Goal: Information Seeking & Learning: Learn about a topic

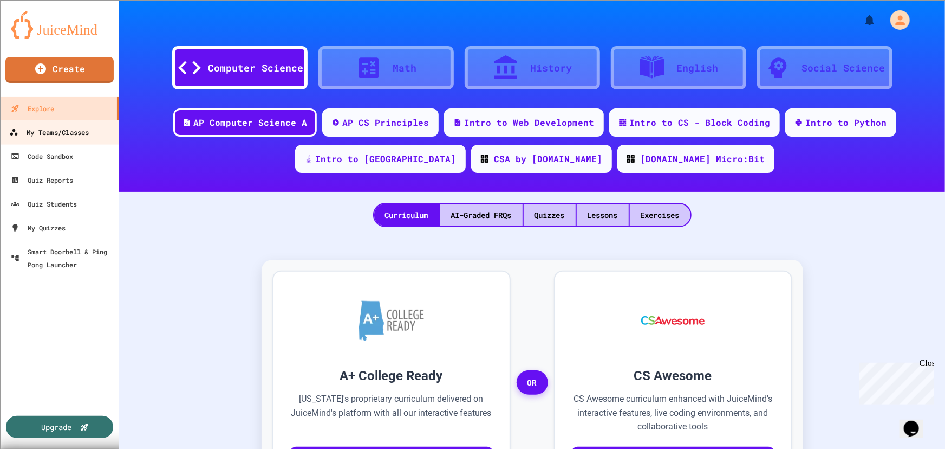
click at [60, 128] on div "My Teams/Classes" at bounding box center [49, 133] width 80 height 14
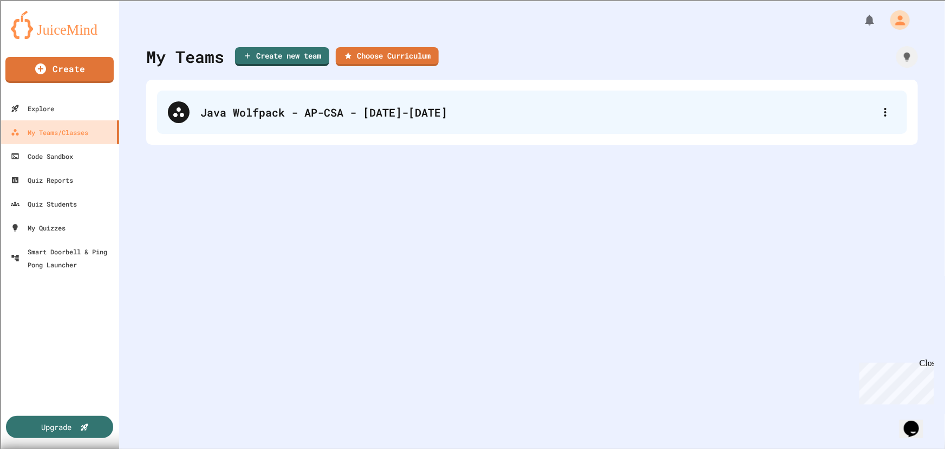
click at [293, 118] on div "Java Wolfpack - AP-CSA - [DATE]-[DATE]" at bounding box center [537, 112] width 675 height 16
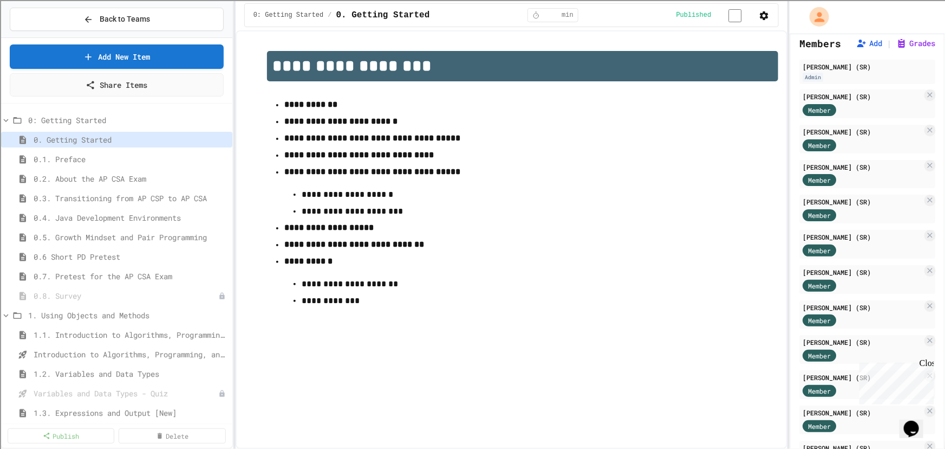
scroll to position [72, 0]
click at [149, 332] on span "1.1. Introduction to Algorithms, Programming, and Compilers" at bounding box center [126, 334] width 184 height 11
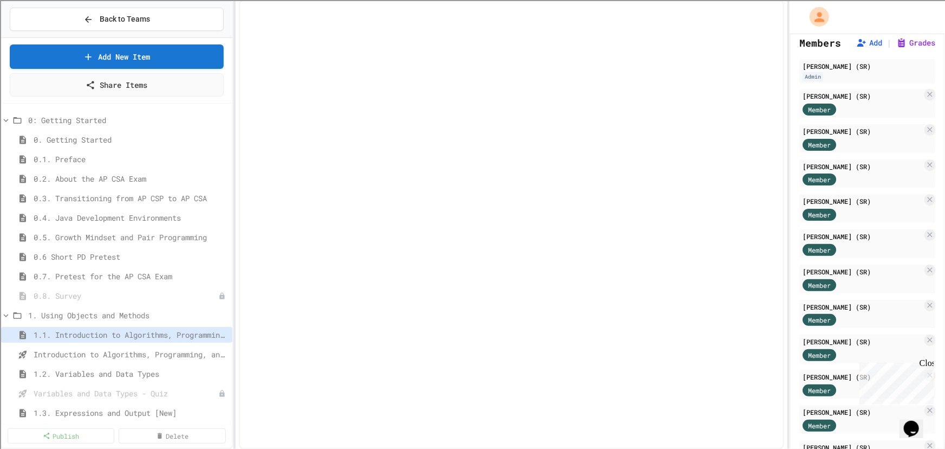
select select "***"
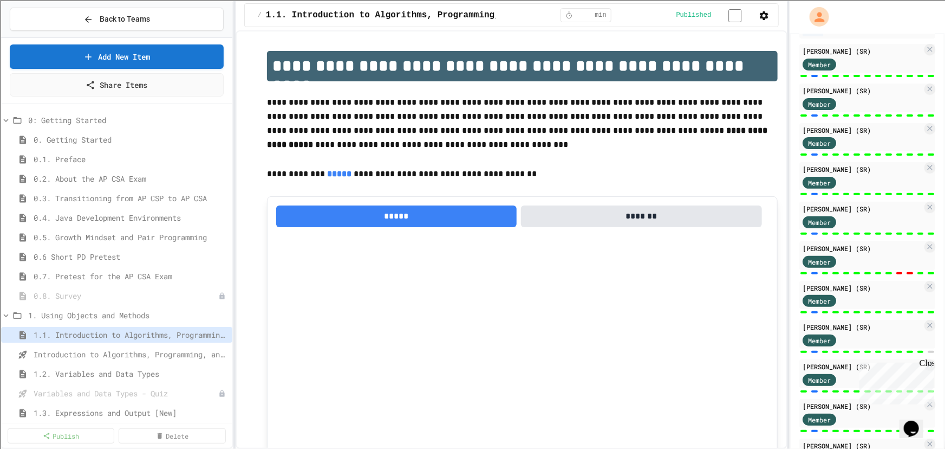
scroll to position [173, 0]
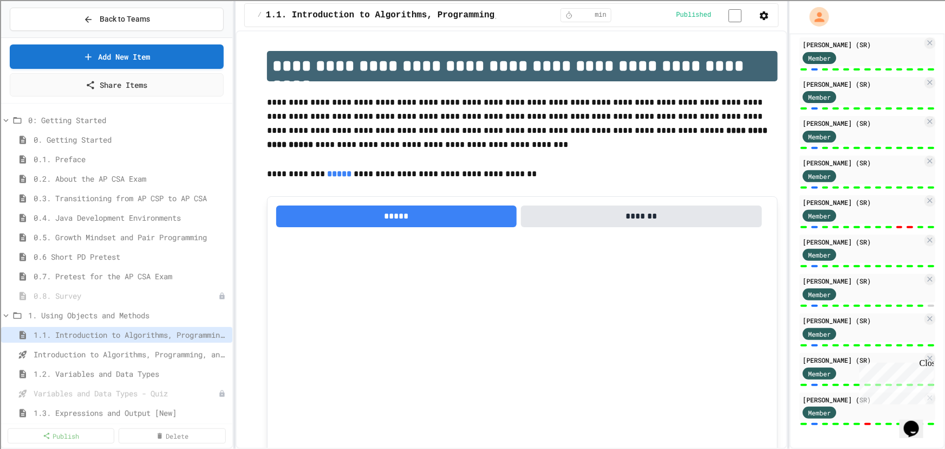
click at [812, 345] on div at bounding box center [815, 345] width 7 height 2
click at [820, 322] on div "[PERSON_NAME] (SR)" at bounding box center [863, 320] width 120 height 10
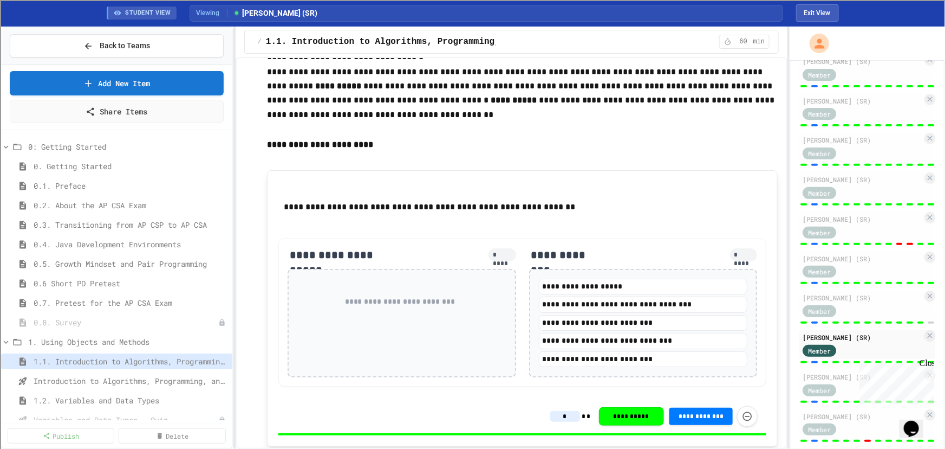
scroll to position [591, 0]
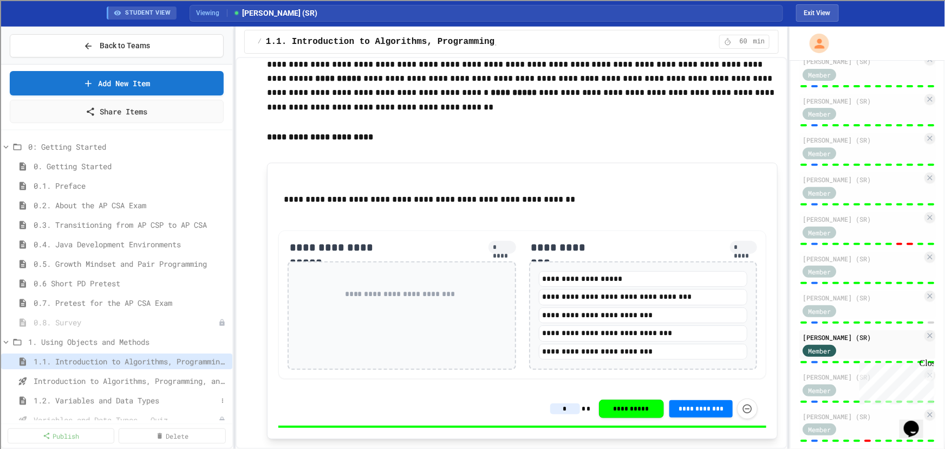
click at [106, 397] on span "1.2. Variables and Data Types" at bounding box center [126, 399] width 184 height 11
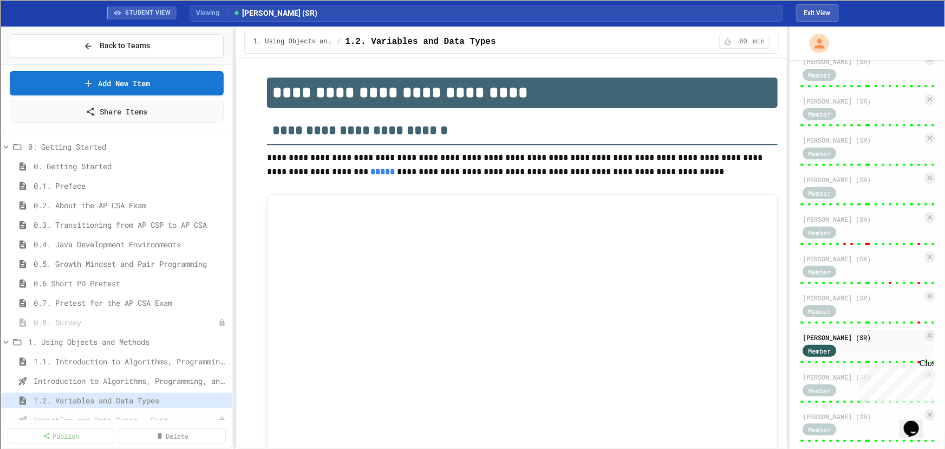
type input "***"
type input "*"
type input "********"
type input "******"
type input "***"
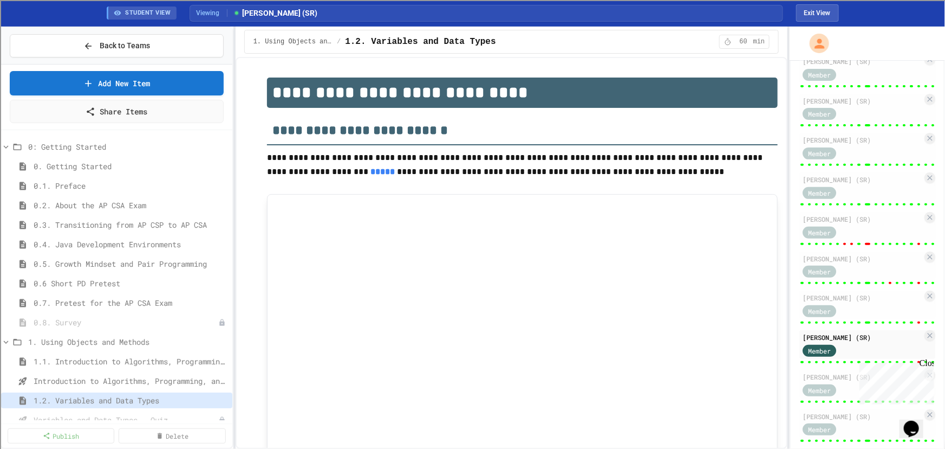
type input "********"
click at [930, 363] on div "Close" at bounding box center [926, 365] width 14 height 14
click at [891, 364] on div "[PERSON_NAME] (SR) Member" at bounding box center [868, 347] width 136 height 34
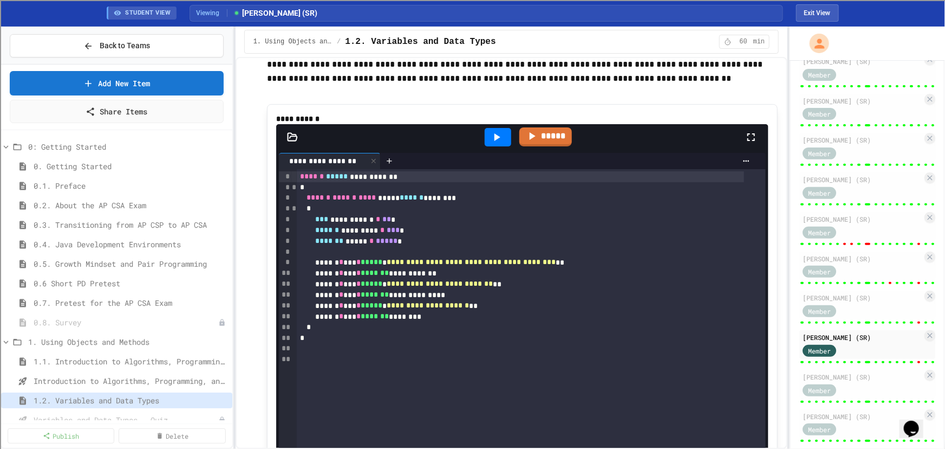
scroll to position [6946, 0]
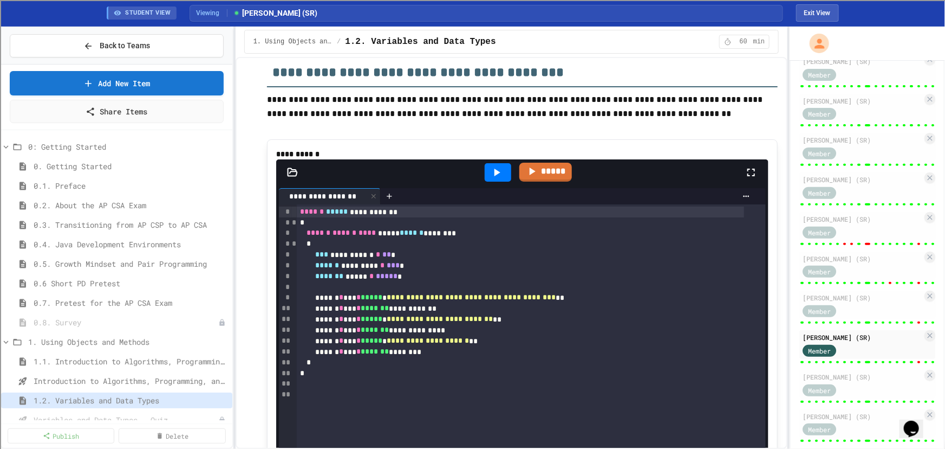
click at [490, 179] on icon at bounding box center [496, 172] width 13 height 13
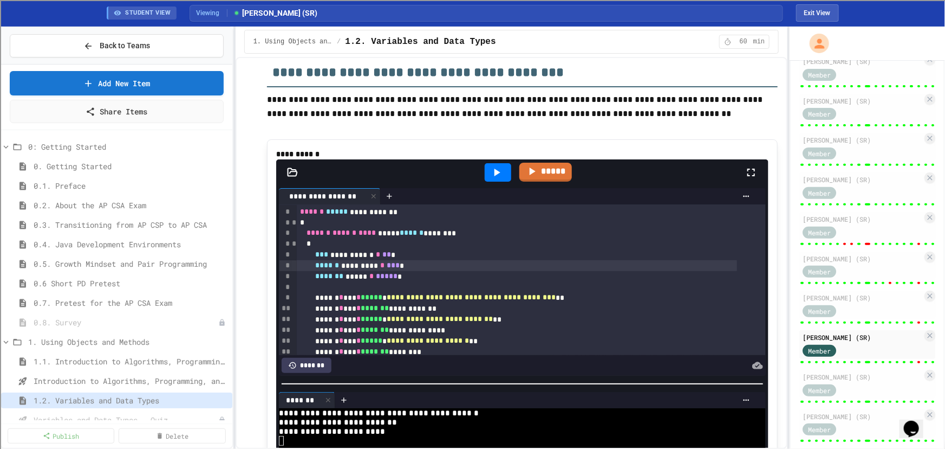
click at [422, 271] on div "****** ********* * *** *" at bounding box center [517, 265] width 440 height 11
click at [490, 177] on div at bounding box center [498, 172] width 27 height 18
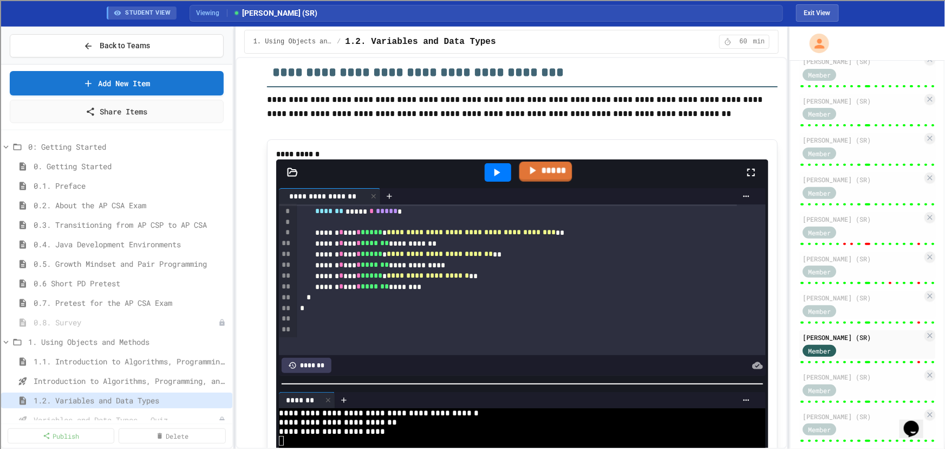
click at [553, 177] on link "*****" at bounding box center [545, 171] width 53 height 20
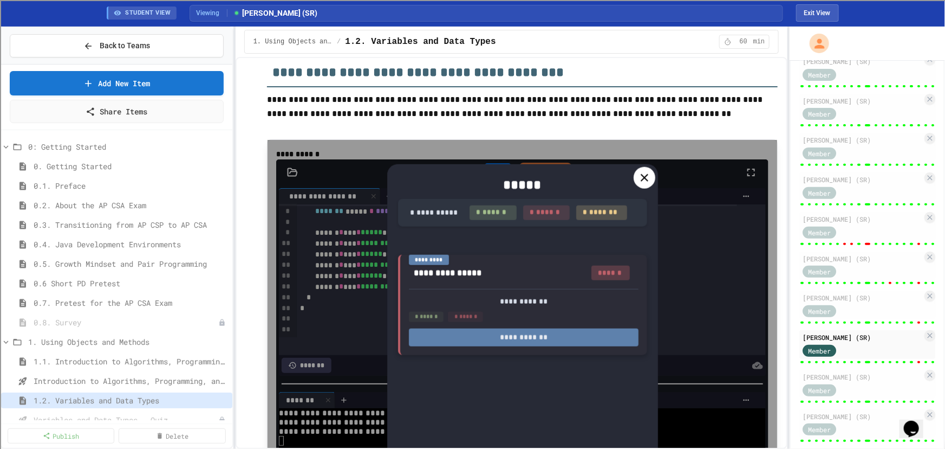
click at [523, 337] on button "**********" at bounding box center [524, 337] width 230 height 18
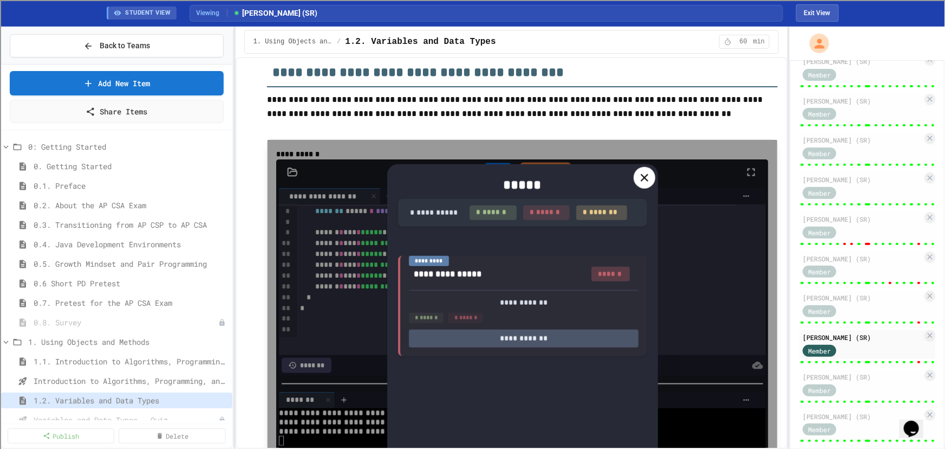
click at [643, 178] on icon at bounding box center [644, 177] width 13 height 13
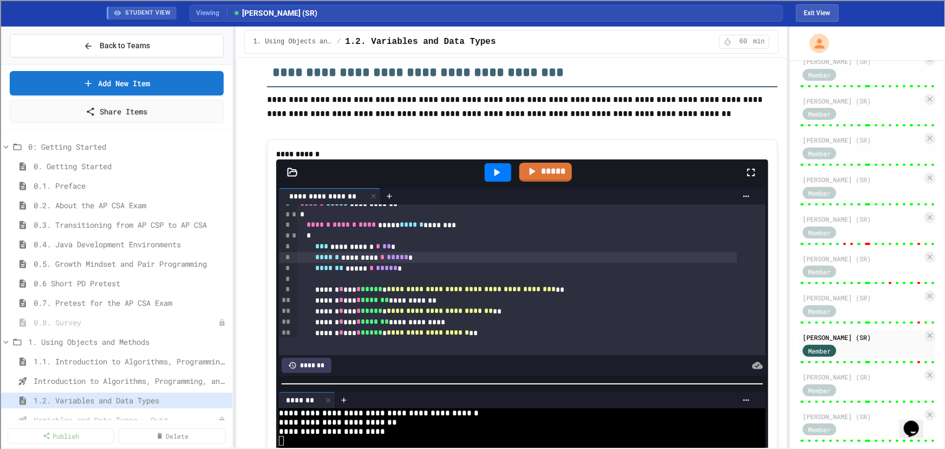
scroll to position [0, 0]
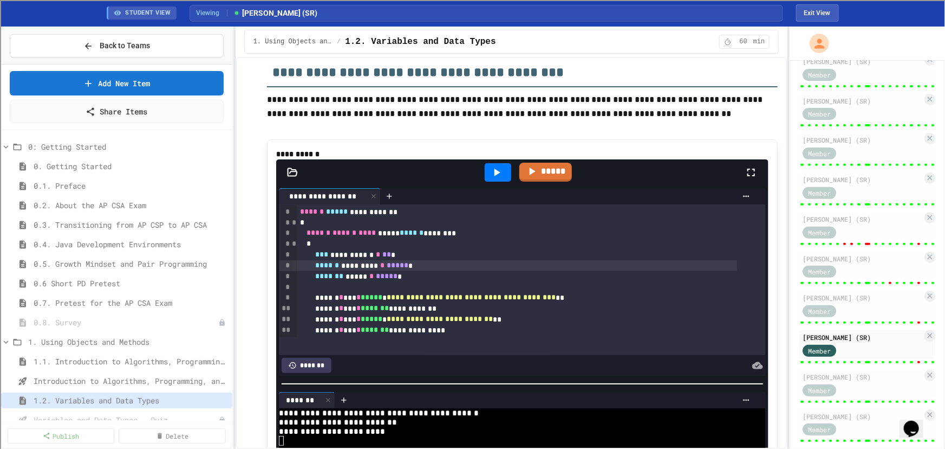
click at [431, 271] on div "****** ********* * ***** *" at bounding box center [517, 265] width 440 height 11
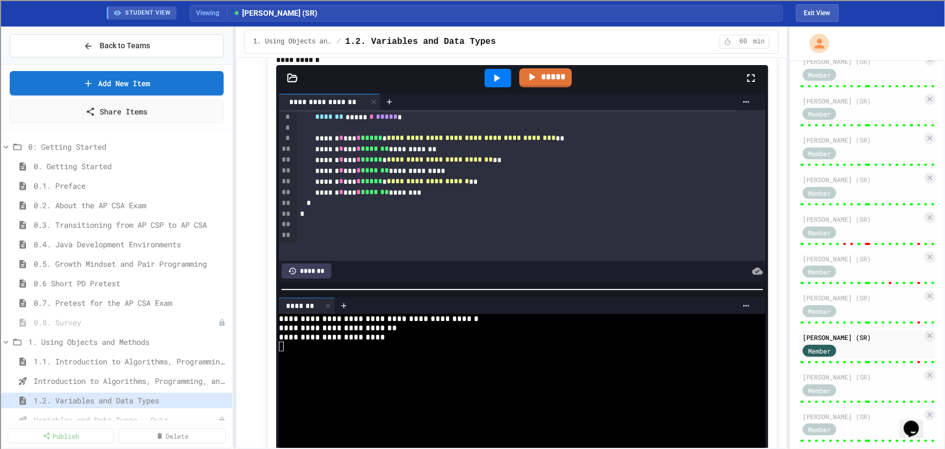
scroll to position [6995, 0]
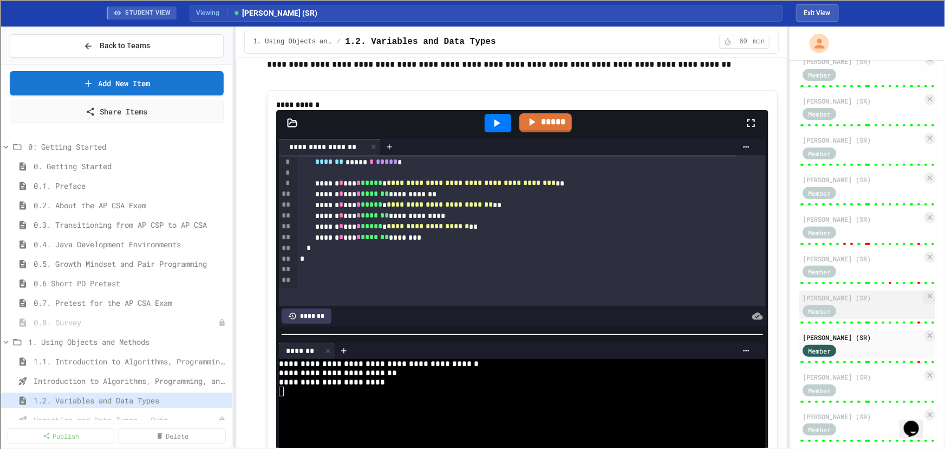
click at [844, 319] on div "[PERSON_NAME] (SR) Member" at bounding box center [868, 304] width 136 height 29
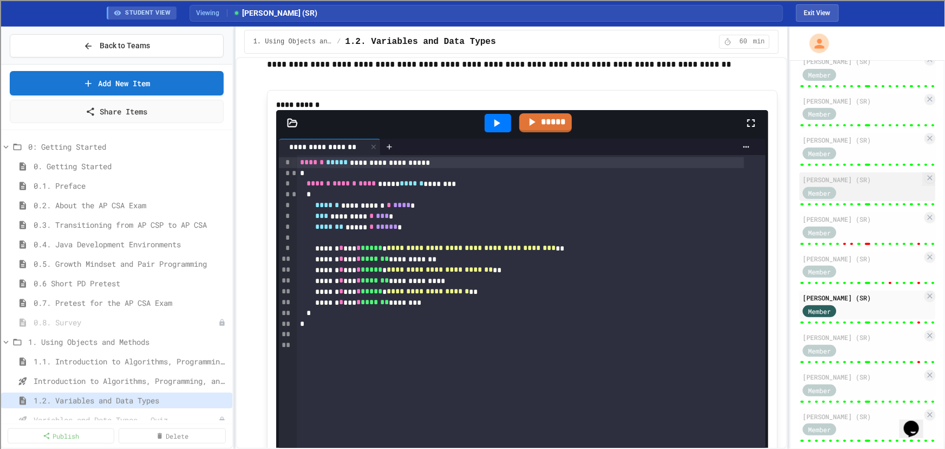
click at [821, 201] on div "[PERSON_NAME] (SR) Member" at bounding box center [868, 186] width 136 height 29
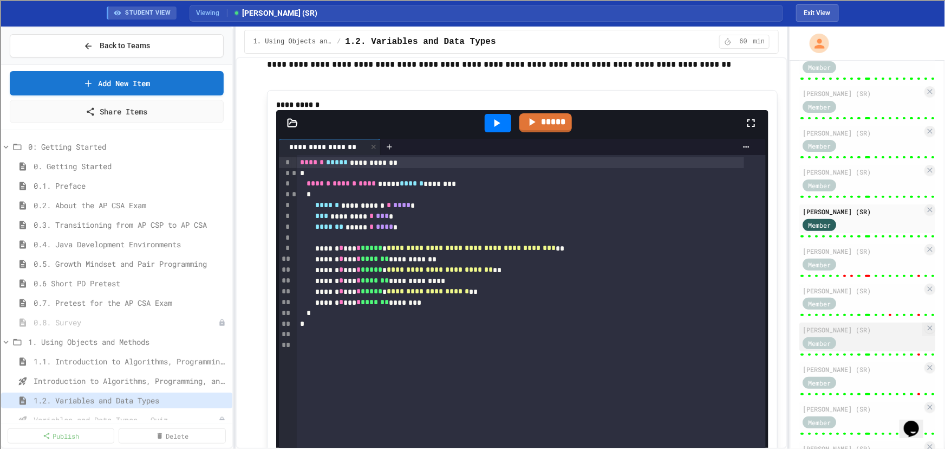
scroll to position [199, 0]
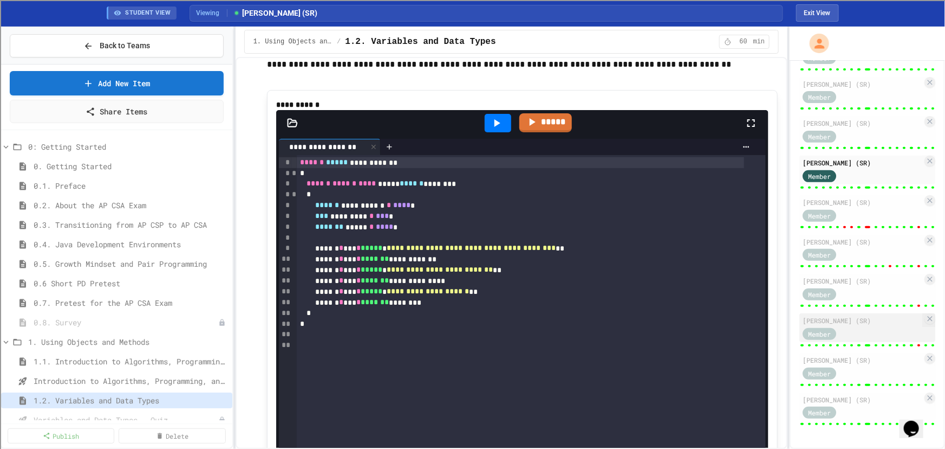
click at [818, 335] on span "Member" at bounding box center [819, 334] width 23 height 10
click at [819, 335] on span "Member" at bounding box center [819, 334] width 23 height 10
click at [818, 335] on span "Member" at bounding box center [819, 334] width 23 height 10
click at [879, 319] on div "[PERSON_NAME] (SR)" at bounding box center [863, 320] width 120 height 10
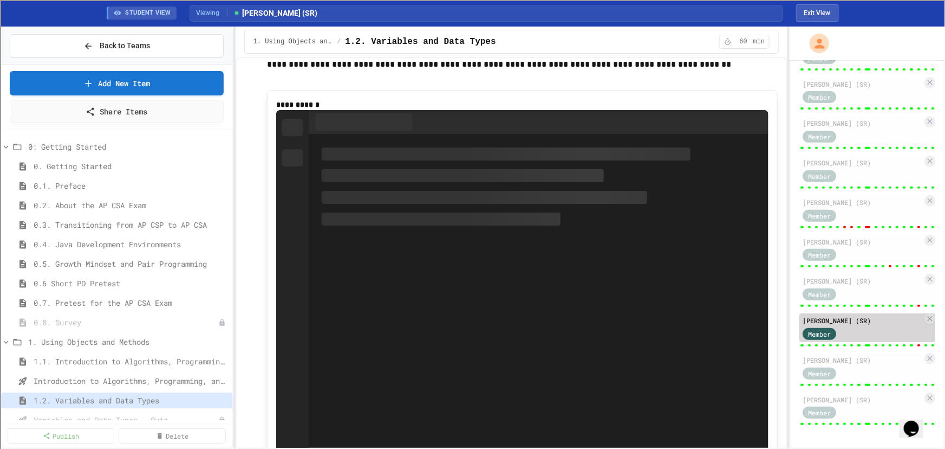
type input "*"
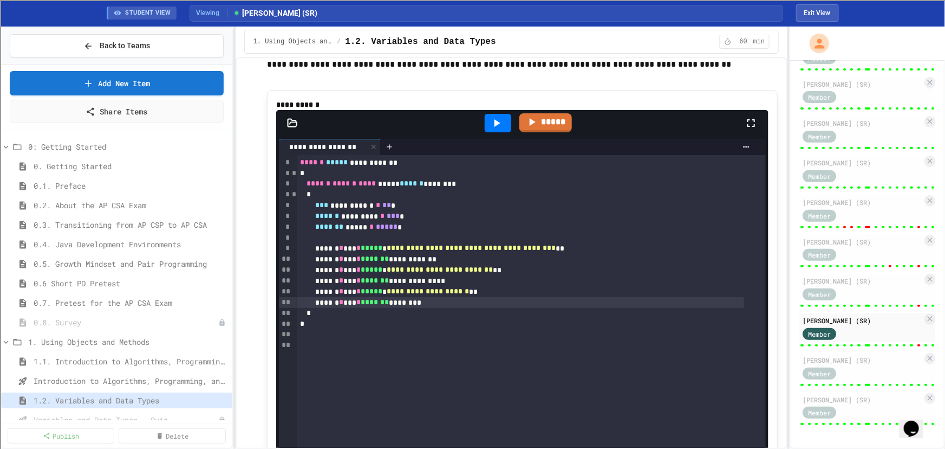
click at [463, 308] on div "****** * *** * ******* ********" at bounding box center [521, 302] width 448 height 11
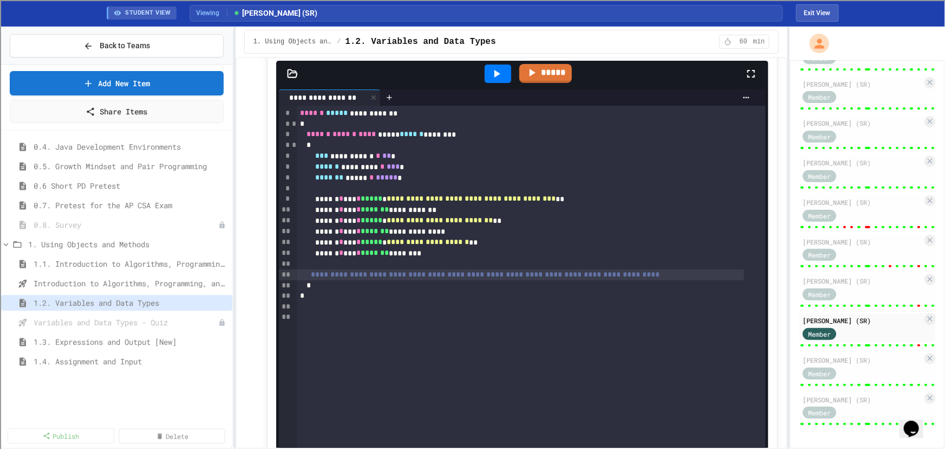
scroll to position [98, 0]
click at [114, 319] on span "Variables and Data Types - Quiz" at bounding box center [121, 321] width 174 height 11
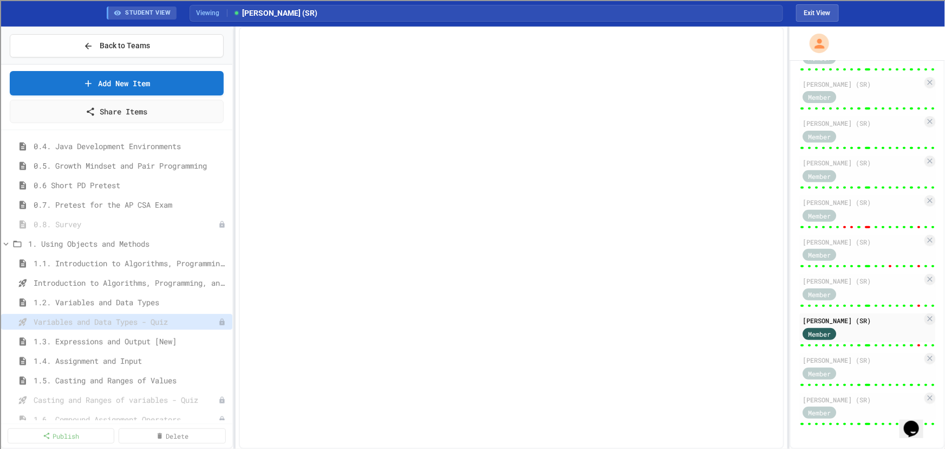
scroll to position [152, 0]
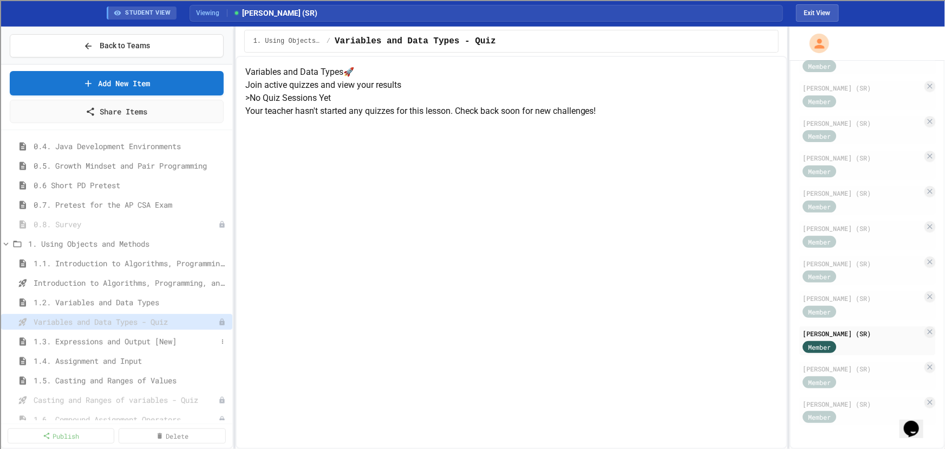
click at [167, 338] on span "1.3. Expressions and Output [New]" at bounding box center [126, 340] width 184 height 11
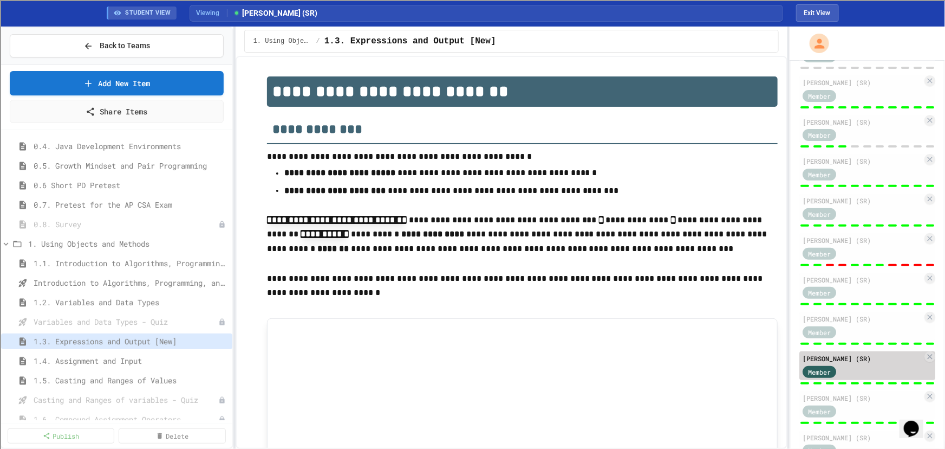
scroll to position [199, 0]
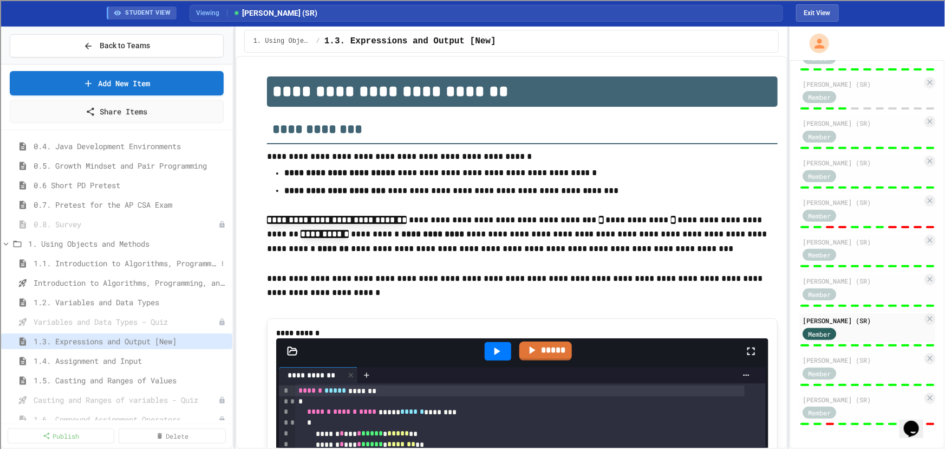
click at [102, 260] on span "1.1. Introduction to Algorithms, Programming, and Compilers" at bounding box center [126, 262] width 184 height 11
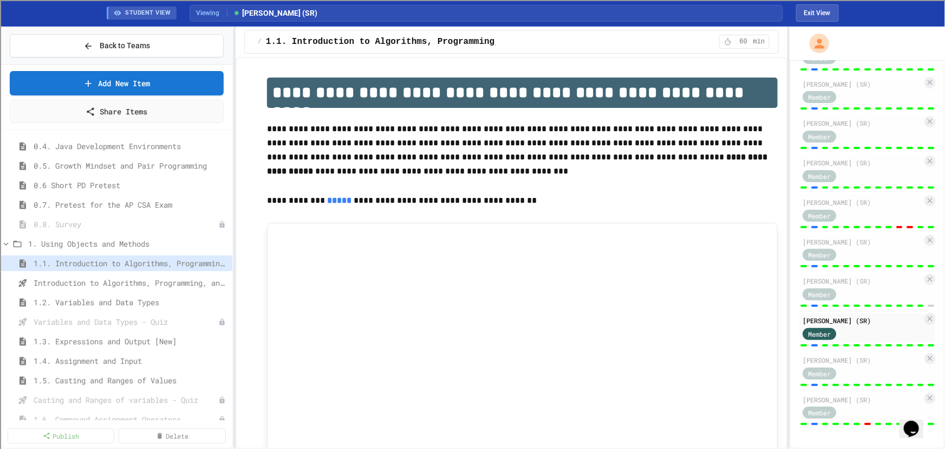
click at [812, 345] on div at bounding box center [815, 345] width 7 height 2
click at [819, 347] on div at bounding box center [868, 345] width 136 height 4
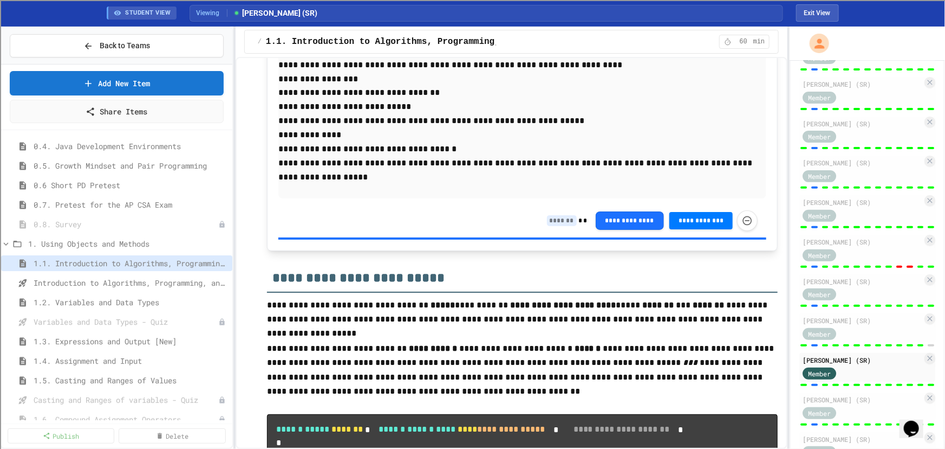
scroll to position [1231, 0]
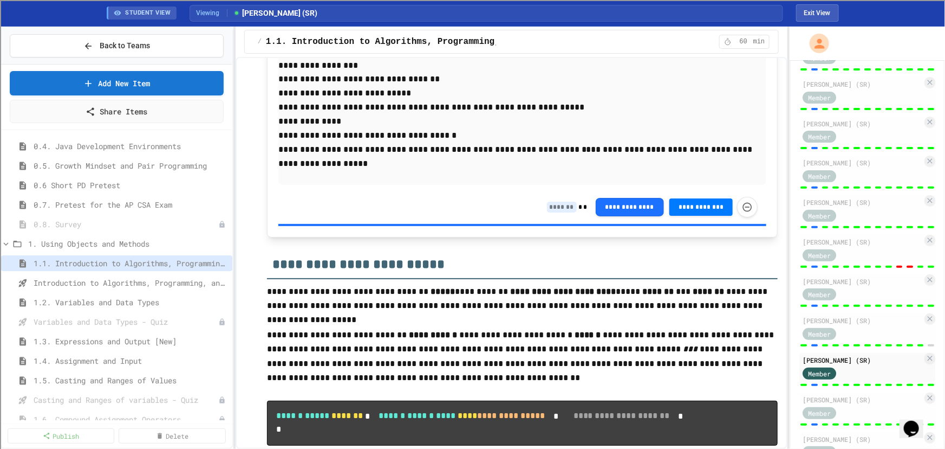
click at [556, 204] on input at bounding box center [562, 207] width 30 height 11
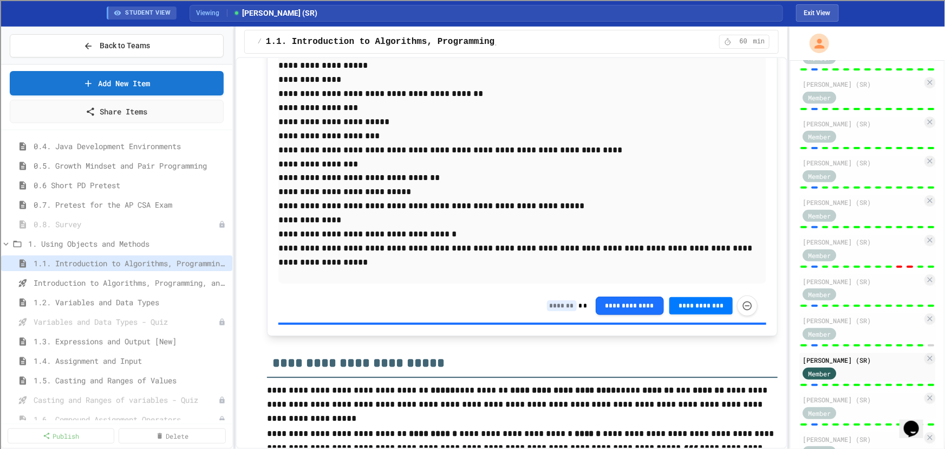
scroll to position [1132, 0]
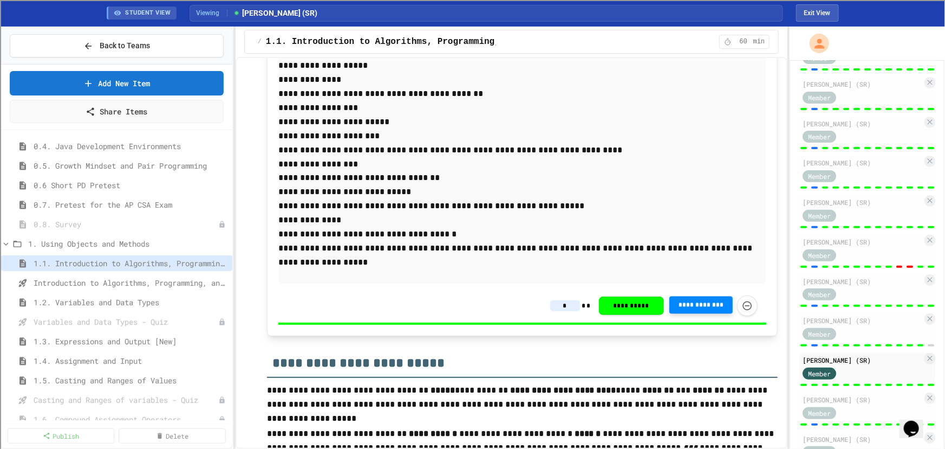
type input "*"
click at [688, 300] on button "**********" at bounding box center [702, 304] width 64 height 17
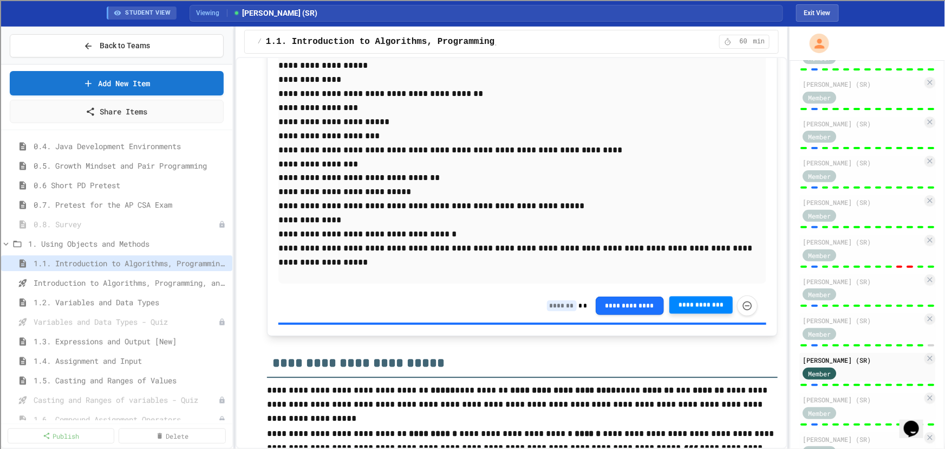
click at [556, 309] on input at bounding box center [562, 305] width 30 height 11
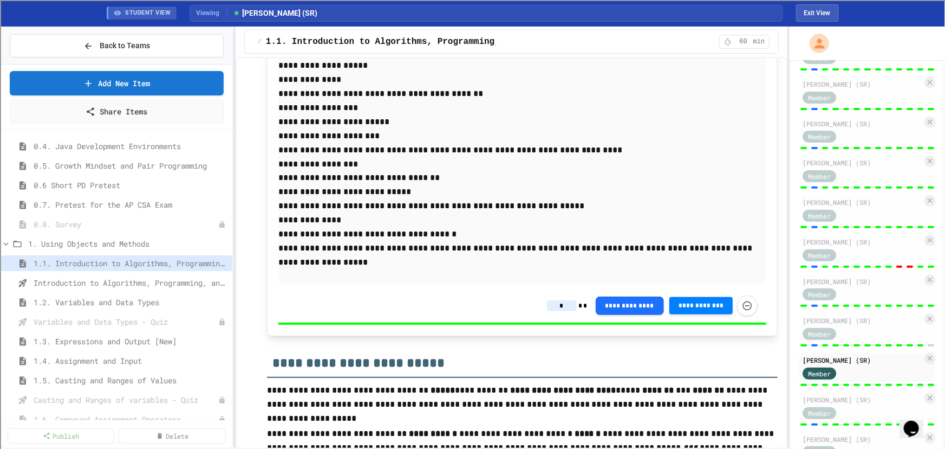
type input "*"
click at [672, 254] on p "**********" at bounding box center [522, 255] width 489 height 28
click at [877, 325] on div "[PERSON_NAME] (SR)" at bounding box center [863, 320] width 120 height 10
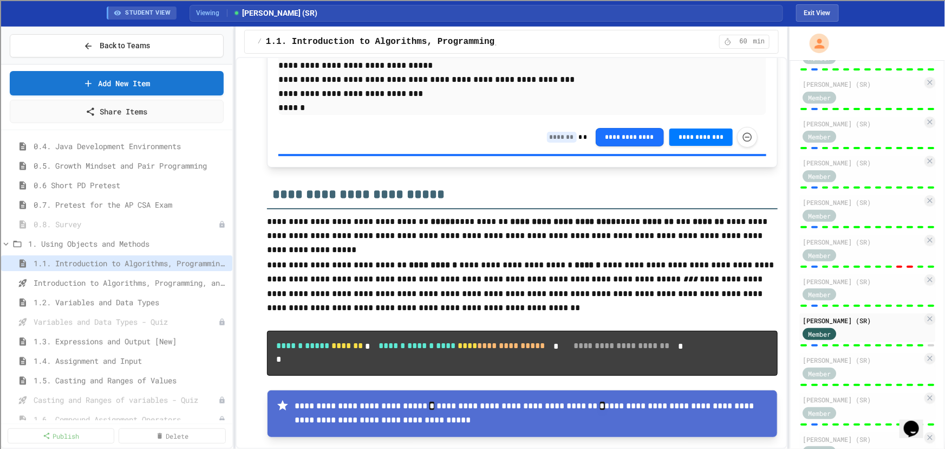
click at [552, 135] on input at bounding box center [562, 137] width 30 height 11
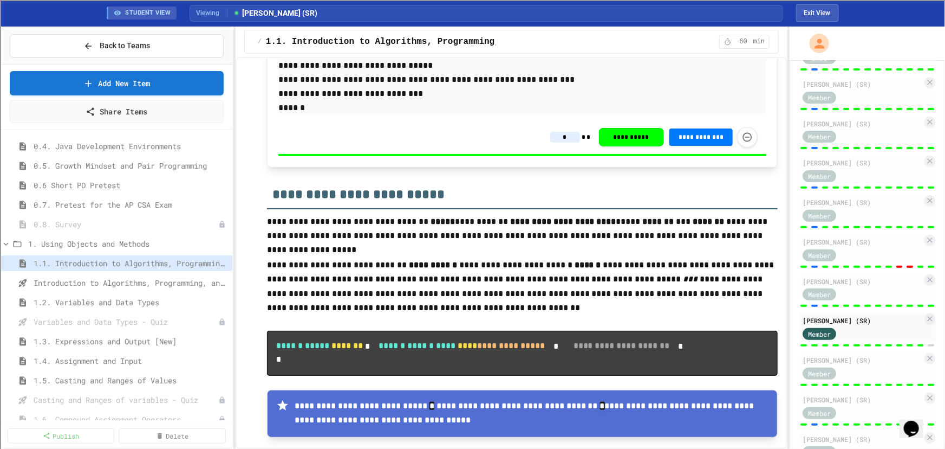
type input "*"
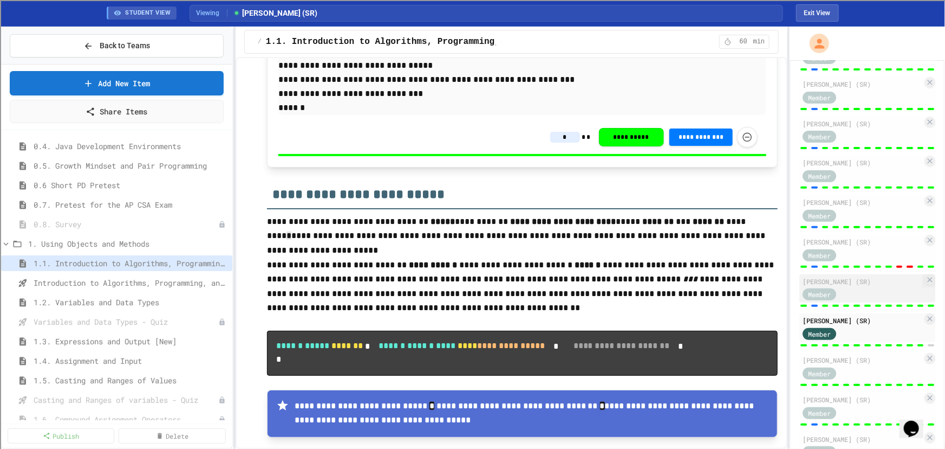
click at [846, 301] on div "Member" at bounding box center [830, 294] width 54 height 14
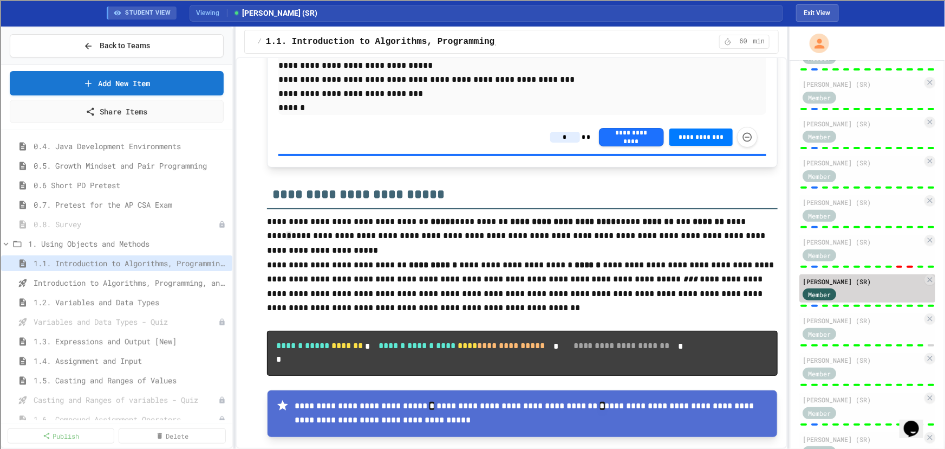
type input "*"
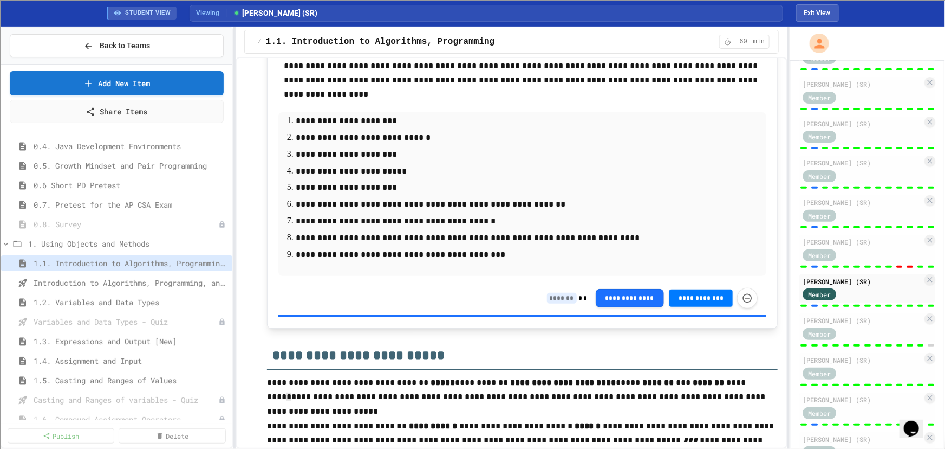
scroll to position [986, 0]
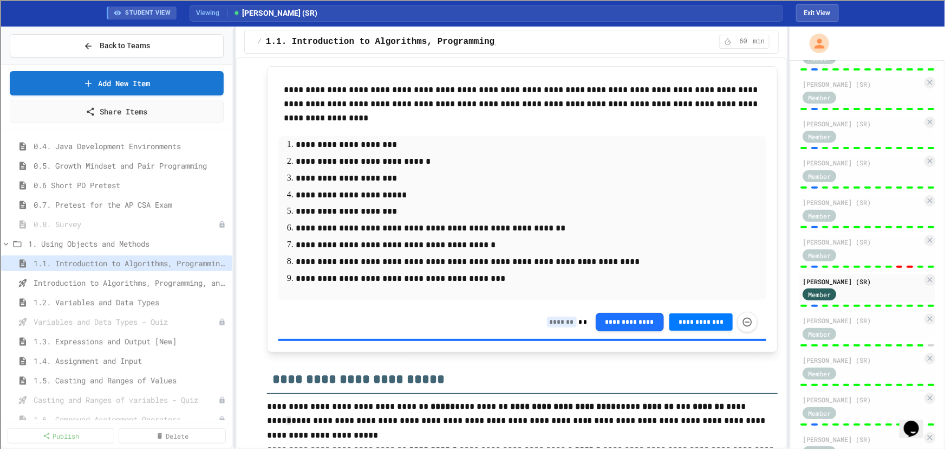
click at [556, 325] on input at bounding box center [562, 321] width 30 height 11
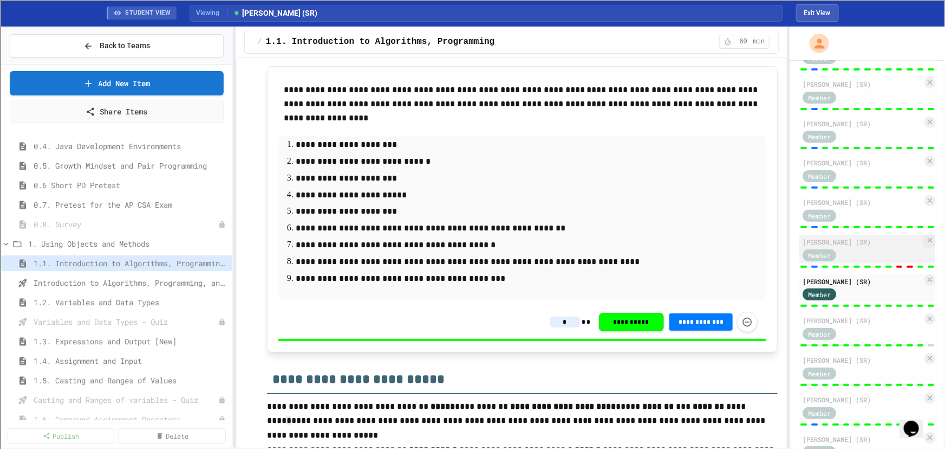
type input "*"
click at [836, 263] on div "[PERSON_NAME] (SR) Member" at bounding box center [868, 249] width 136 height 29
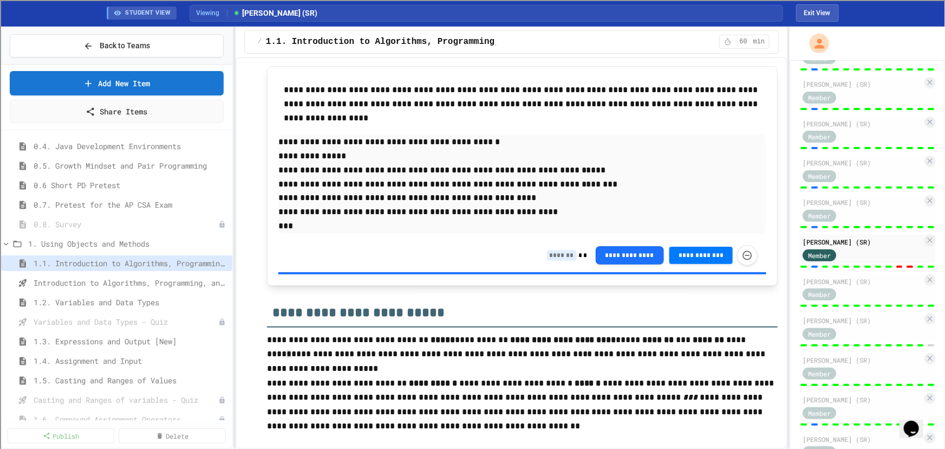
click at [553, 251] on input at bounding box center [562, 255] width 30 height 11
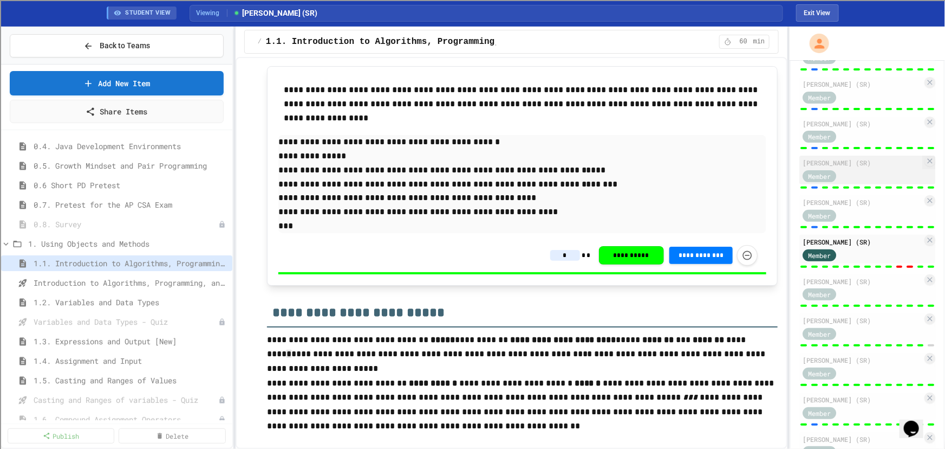
type input "*"
click at [848, 182] on div "Member" at bounding box center [830, 176] width 54 height 14
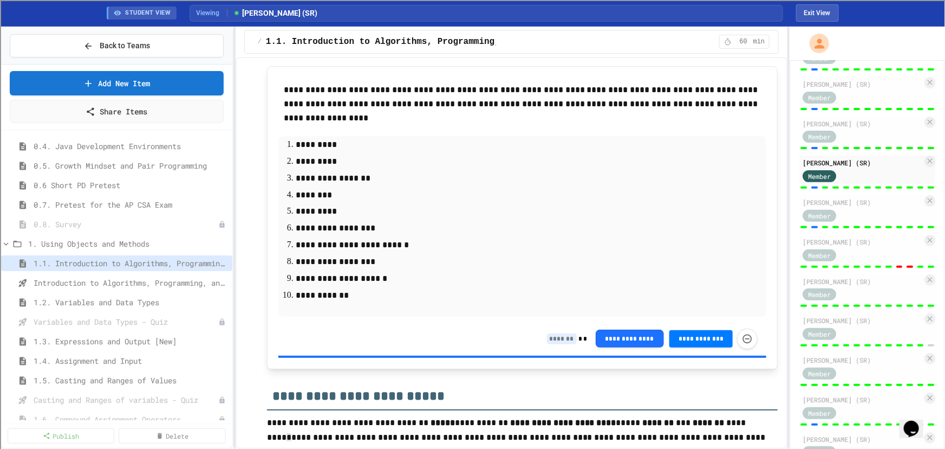
click at [550, 339] on input at bounding box center [562, 338] width 30 height 11
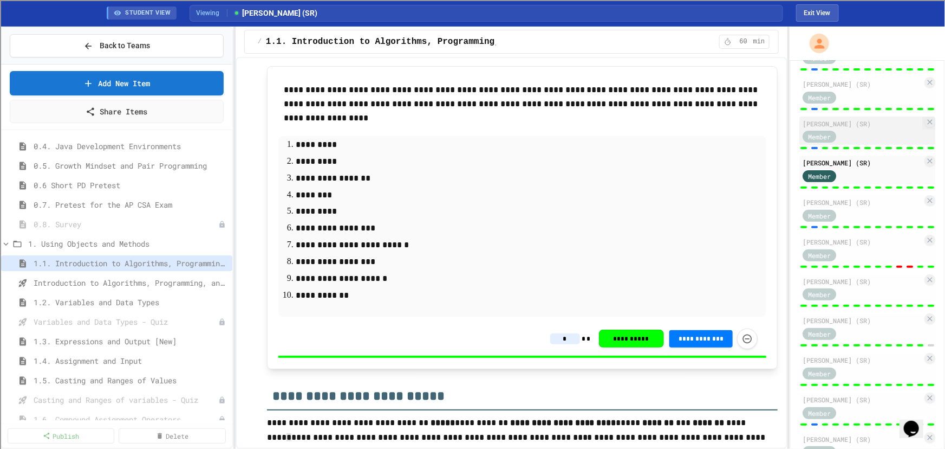
type input "*"
click at [821, 145] on div "[PERSON_NAME] (SR) Member" at bounding box center [868, 130] width 136 height 29
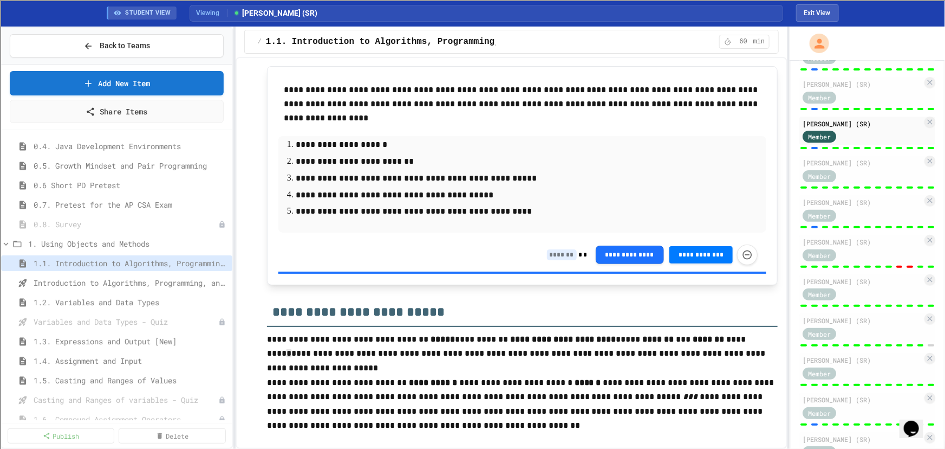
click at [556, 252] on input at bounding box center [562, 254] width 30 height 11
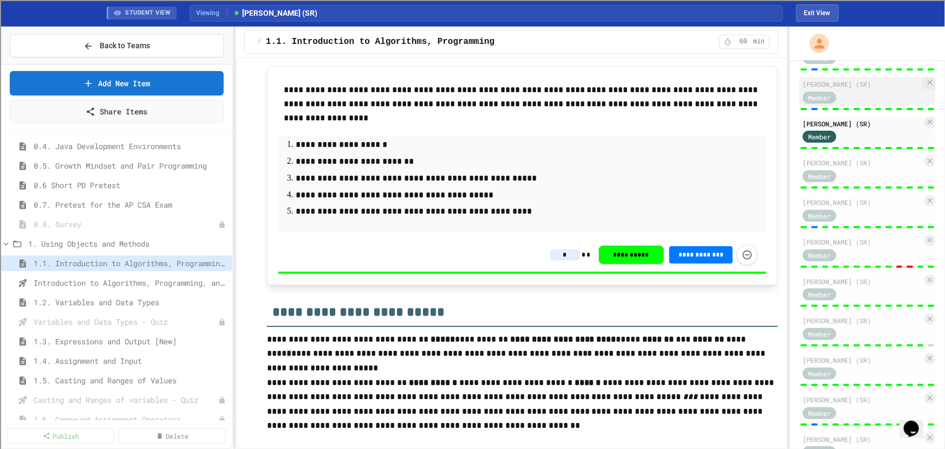
type input "*"
click at [862, 103] on div "Member" at bounding box center [863, 97] width 120 height 14
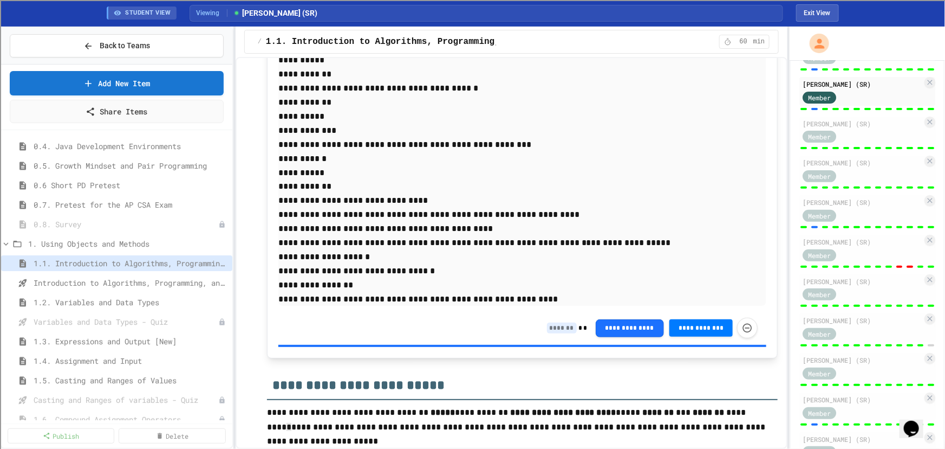
scroll to position [1133, 0]
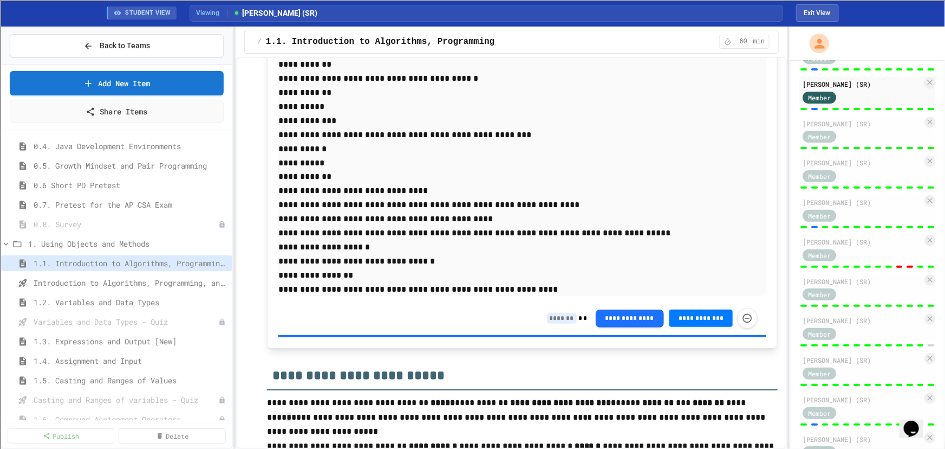
click at [558, 319] on input at bounding box center [562, 318] width 30 height 11
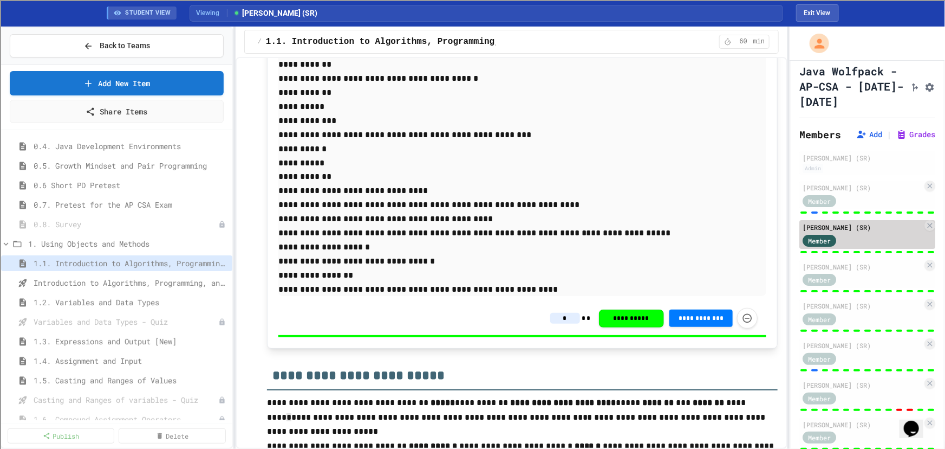
scroll to position [2, 0]
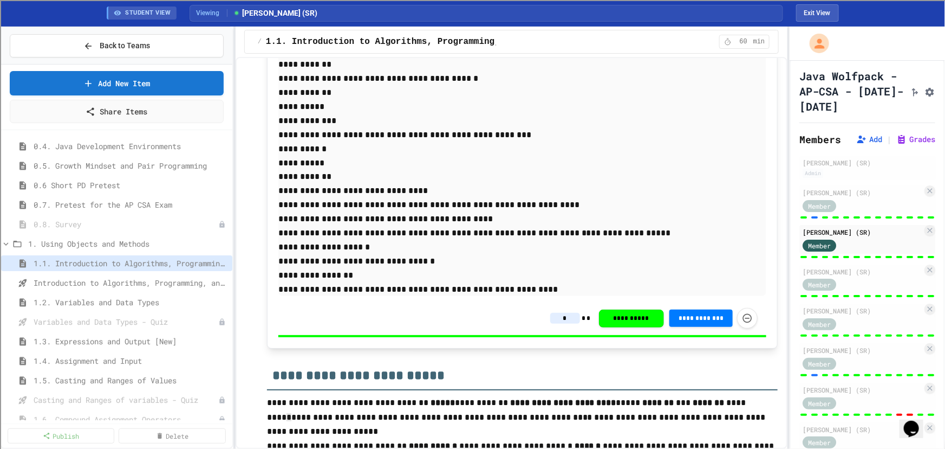
type input "*"
click at [843, 219] on div "[PERSON_NAME] (SR) Member" at bounding box center [868, 202] width 136 height 34
click at [822, 218] on div at bounding box center [825, 217] width 7 height 2
click at [843, 212] on div "Member" at bounding box center [830, 205] width 54 height 14
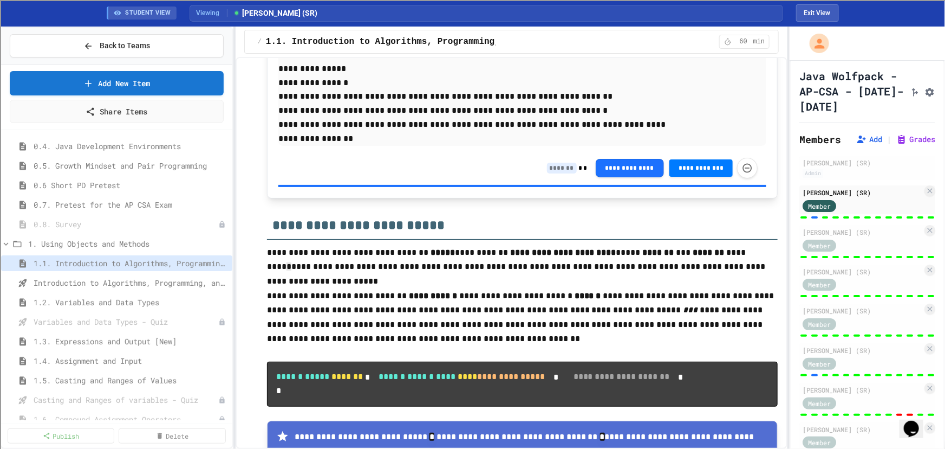
scroll to position [1035, 0]
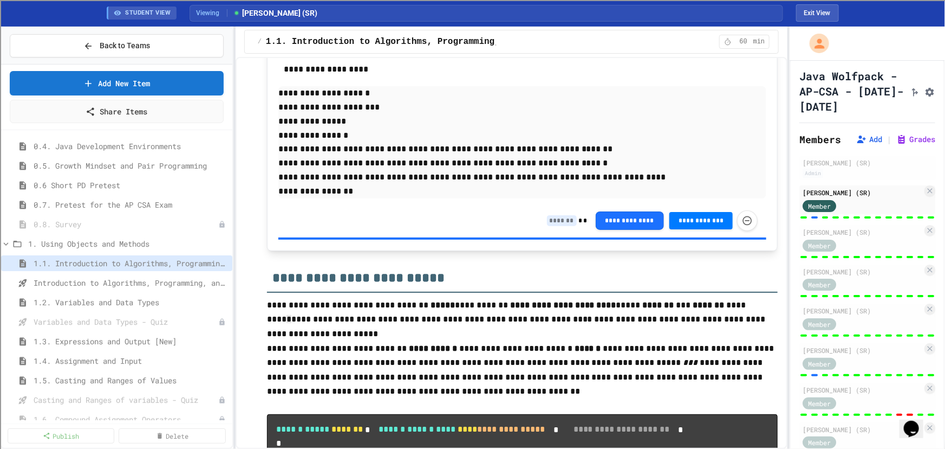
click at [562, 217] on input at bounding box center [562, 220] width 30 height 11
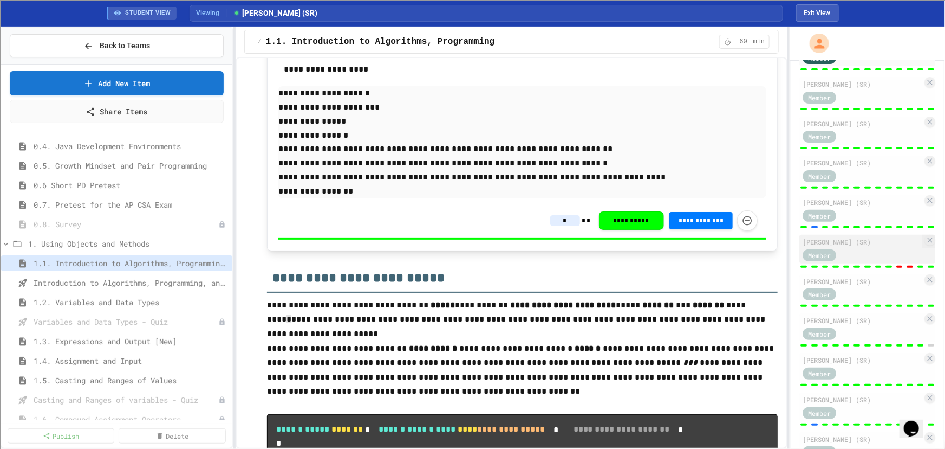
scroll to position [199, 0]
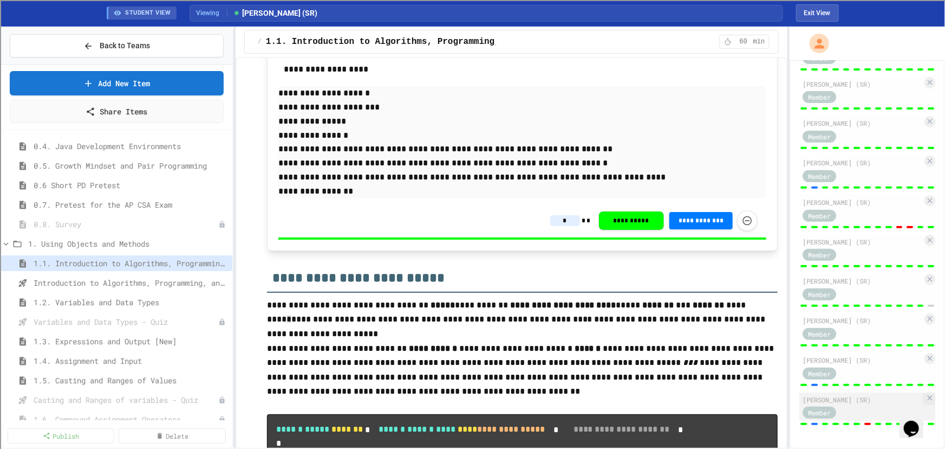
type input "*"
click at [850, 419] on div "[PERSON_NAME] (SR) Member" at bounding box center [868, 406] width 136 height 29
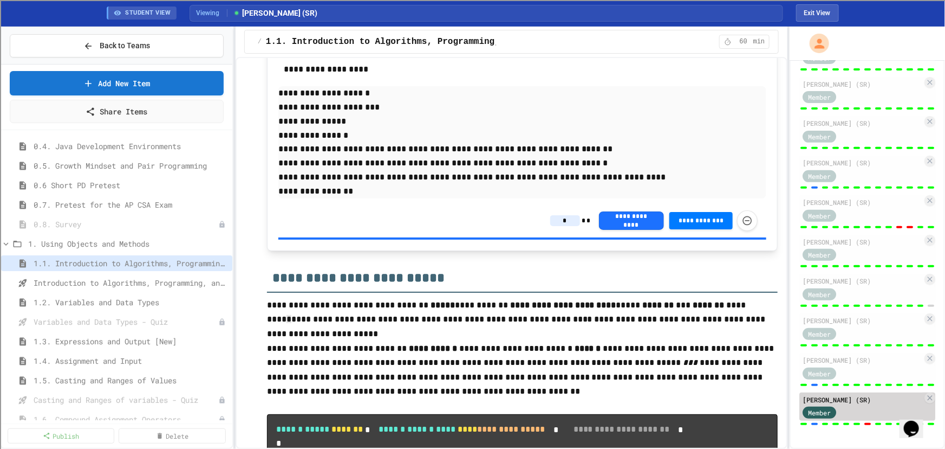
type input "*"
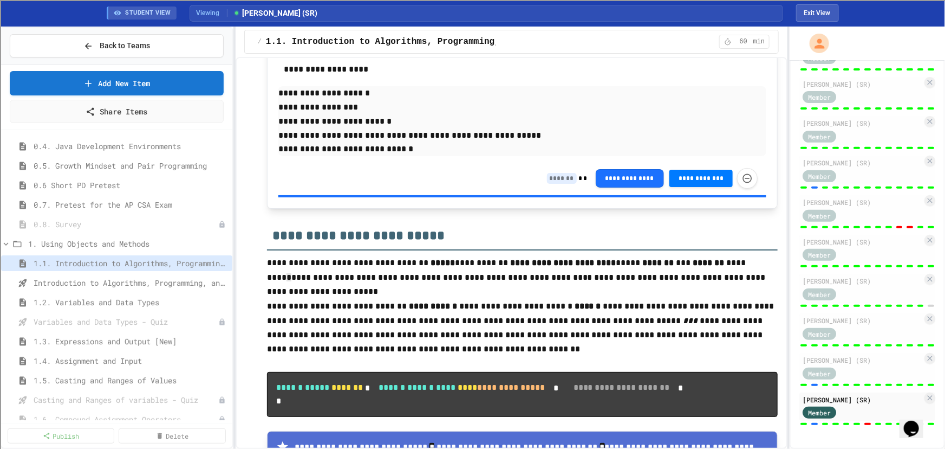
click at [553, 177] on input at bounding box center [562, 178] width 30 height 11
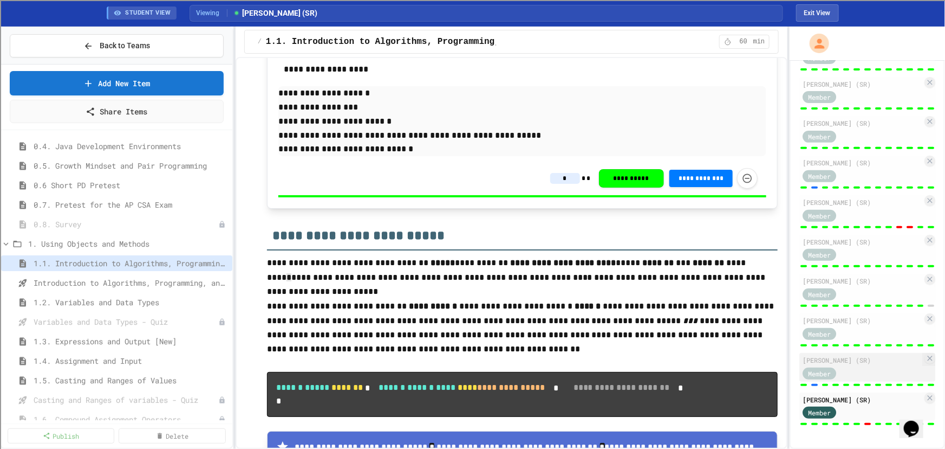
type input "*"
click at [848, 378] on div "Member" at bounding box center [830, 373] width 54 height 14
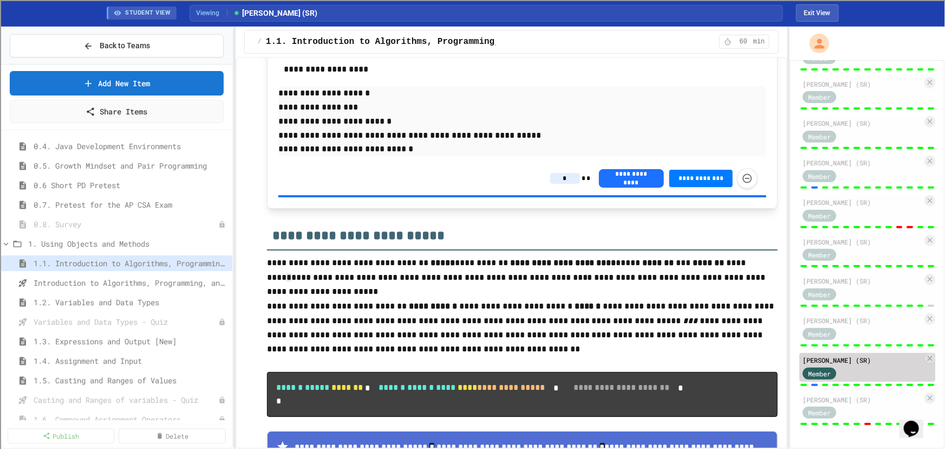
type input "*"
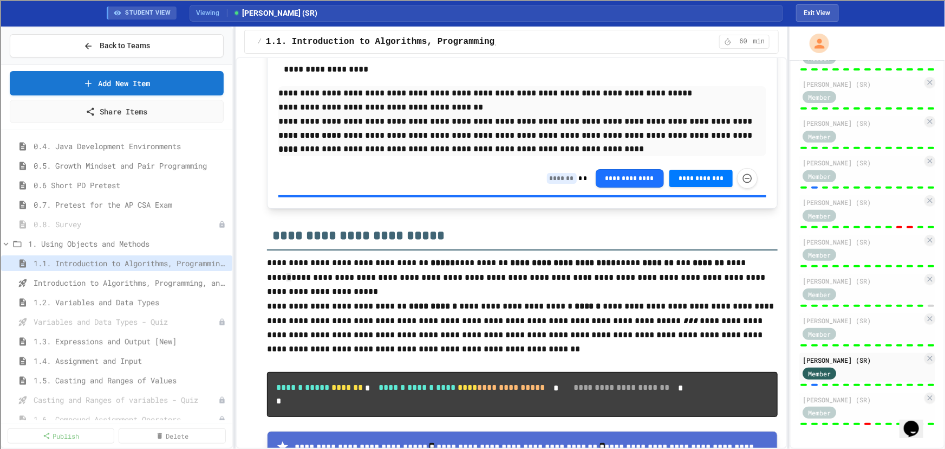
click at [555, 177] on input at bounding box center [562, 178] width 30 height 11
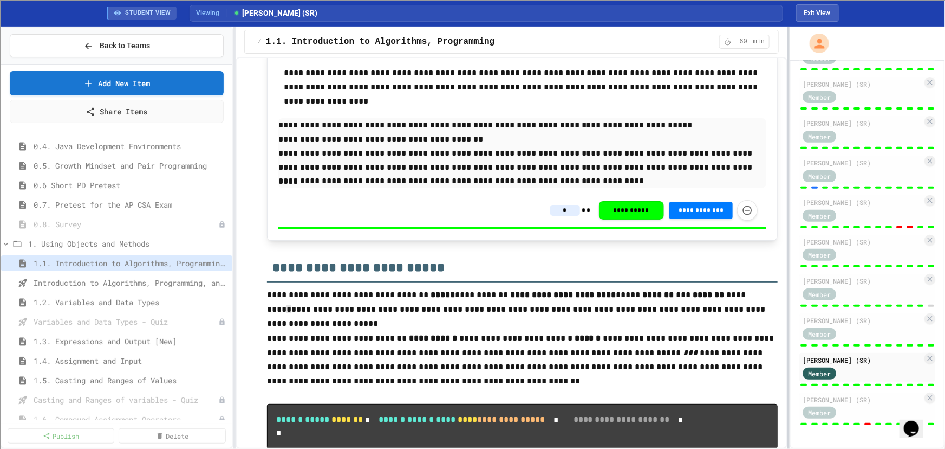
scroll to position [986, 0]
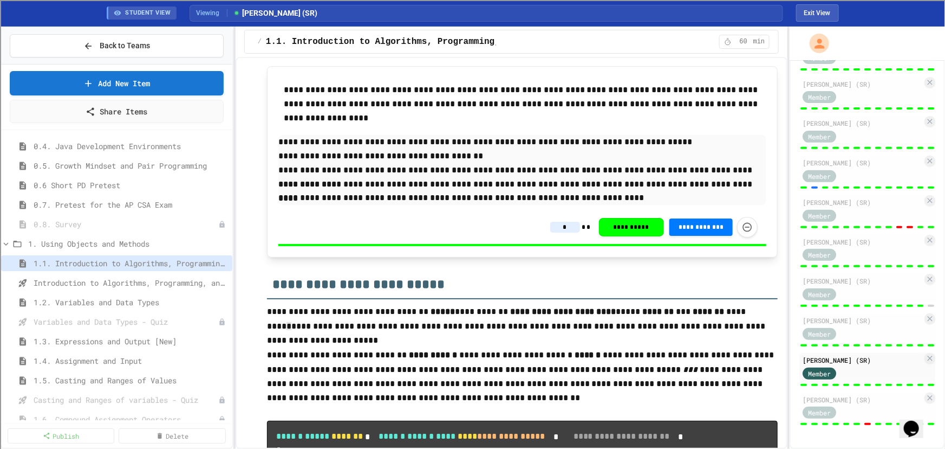
type input "*"
click at [876, 187] on div at bounding box center [868, 187] width 136 height 4
click at [848, 187] on div "[PERSON_NAME] (SR) Member" at bounding box center [868, 173] width 136 height 34
click at [846, 167] on div "[PERSON_NAME] (SR)" at bounding box center [863, 163] width 120 height 10
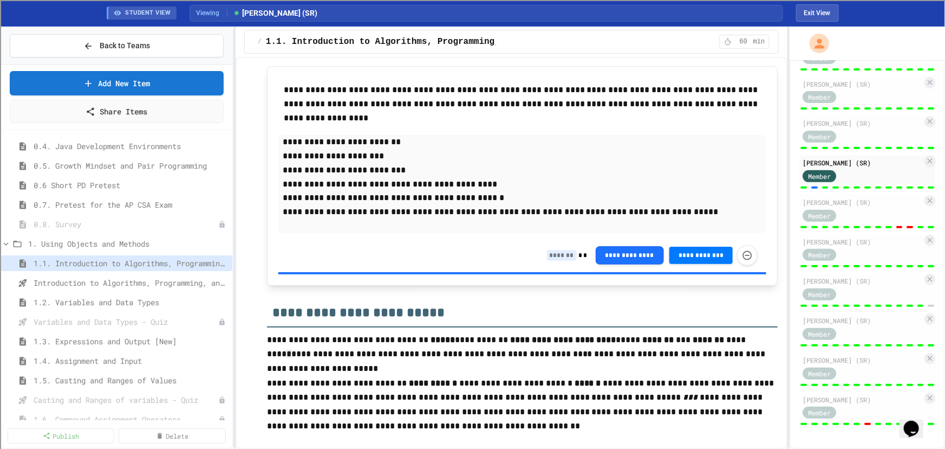
click at [550, 254] on input at bounding box center [562, 255] width 30 height 11
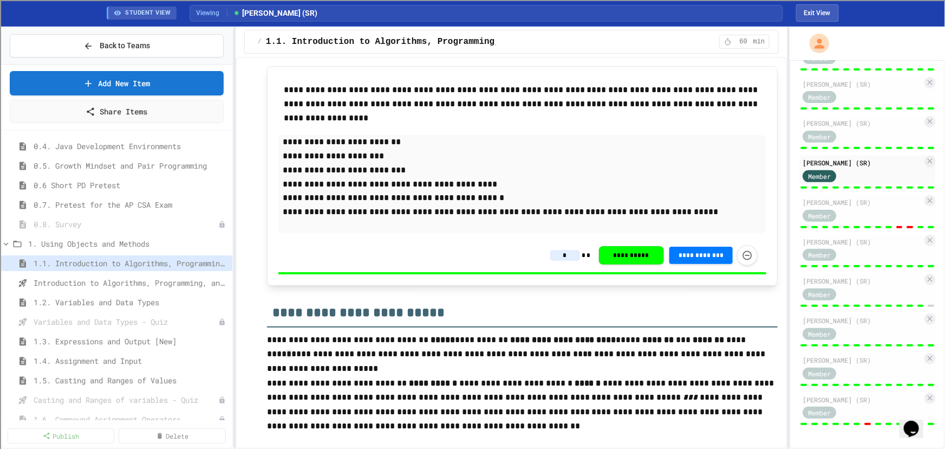
type input "*"
click at [660, 183] on p "**********" at bounding box center [522, 184] width 489 height 14
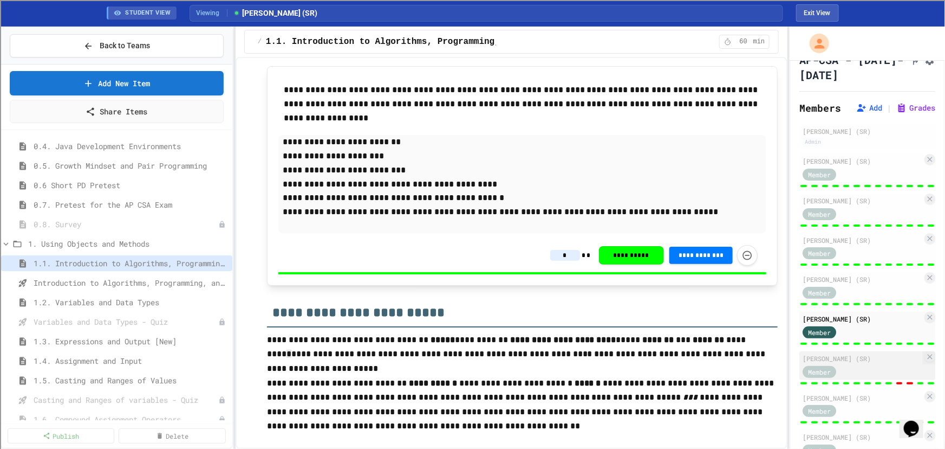
scroll to position [199, 0]
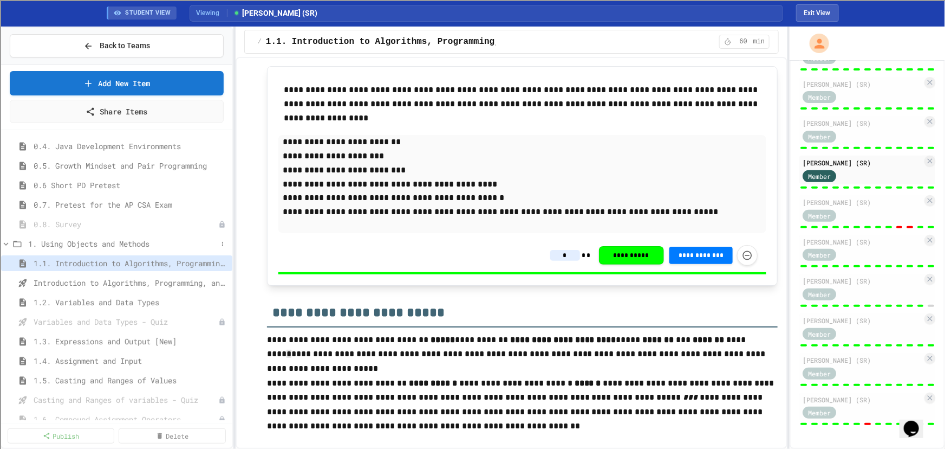
click at [108, 236] on div "1. Using Objects and Methods" at bounding box center [116, 244] width 231 height 16
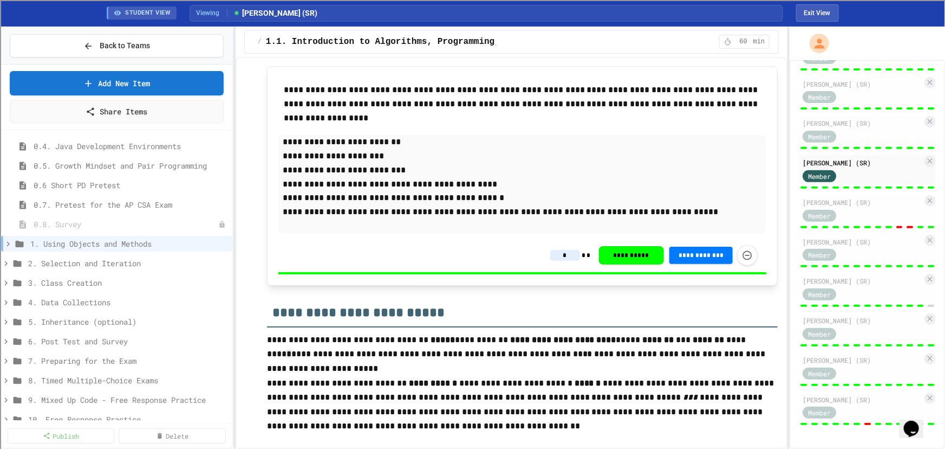
click at [539, 182] on p "**********" at bounding box center [522, 184] width 489 height 14
click at [865, 424] on div at bounding box center [868, 424] width 7 height 2
click at [128, 43] on span "Back to Teams" at bounding box center [125, 45] width 50 height 11
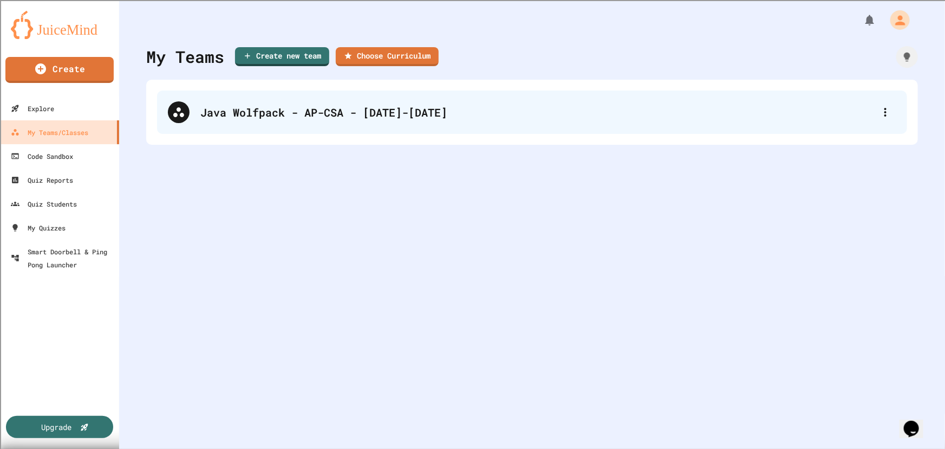
click at [276, 114] on div "Java Wolfpack - AP-CSA - [DATE]-[DATE]" at bounding box center [537, 112] width 675 height 16
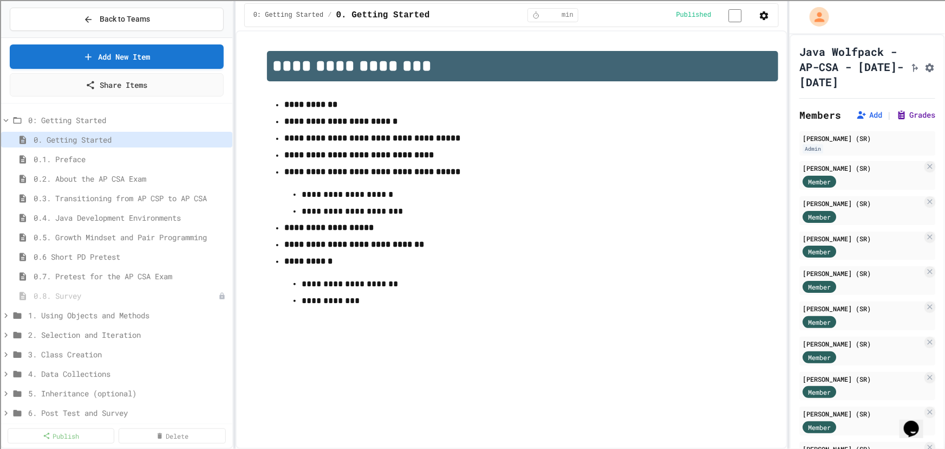
click at [897, 120] on icon at bounding box center [902, 114] width 11 height 11
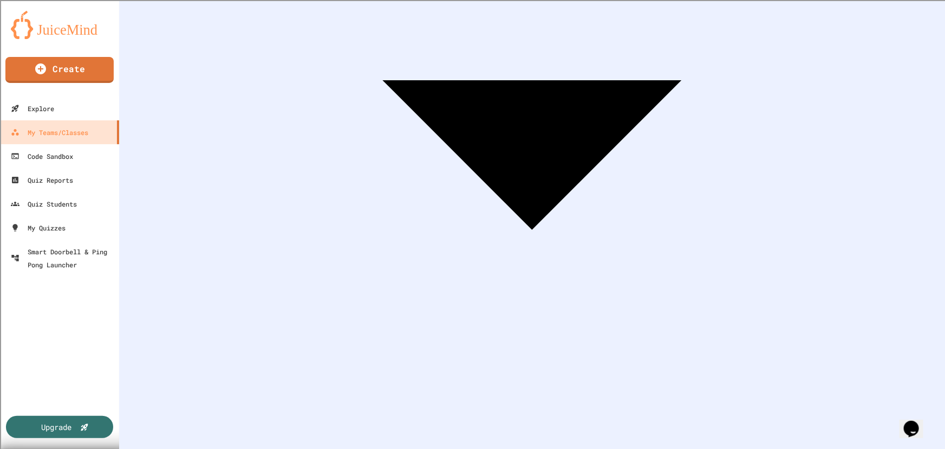
scroll to position [0, 861]
drag, startPoint x: 937, startPoint y: 379, endPoint x: 944, endPoint y: 245, distance: 133.5
click at [944, 237] on div "**********" at bounding box center [532, 224] width 826 height 449
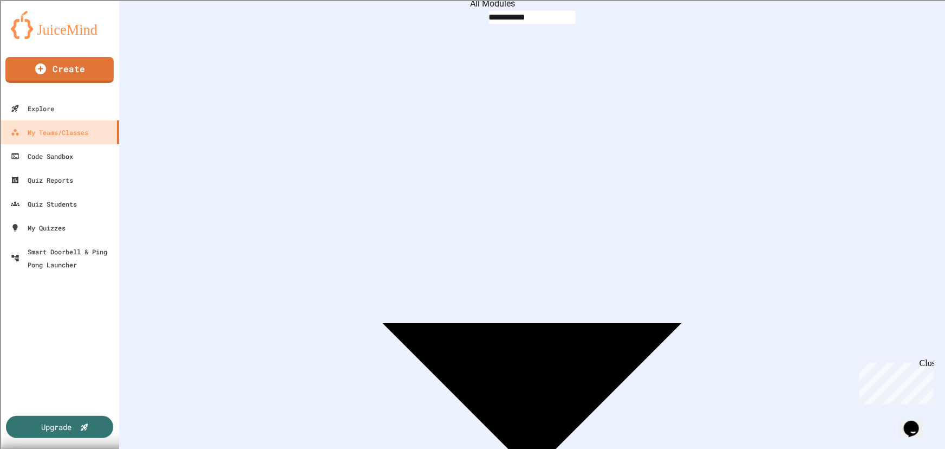
scroll to position [107, 0]
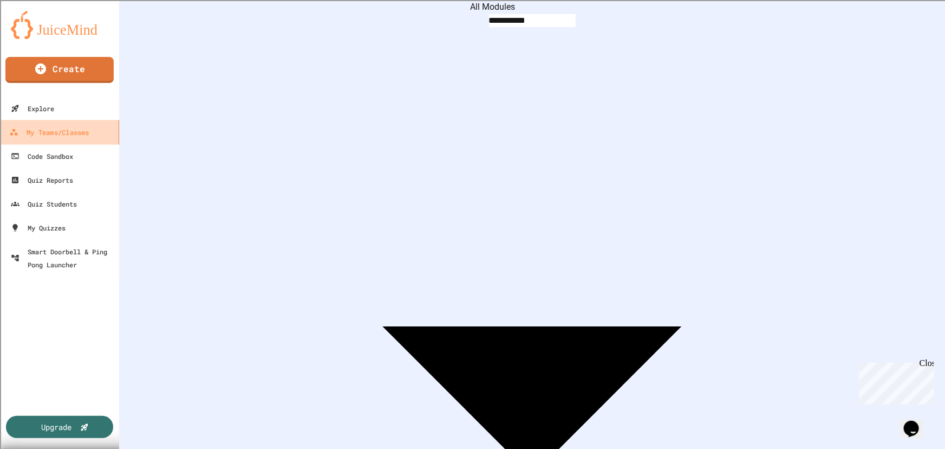
click at [79, 128] on div "My Teams/Classes" at bounding box center [49, 133] width 80 height 14
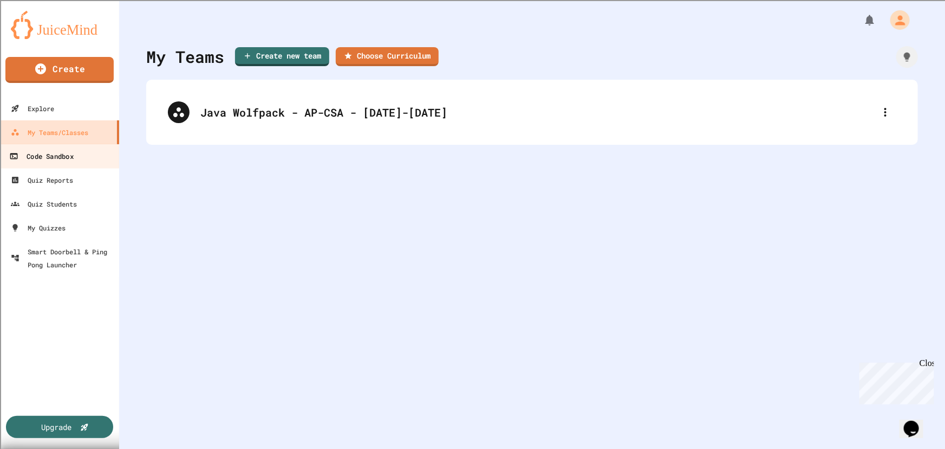
click at [56, 156] on div "Code Sandbox" at bounding box center [41, 157] width 64 height 14
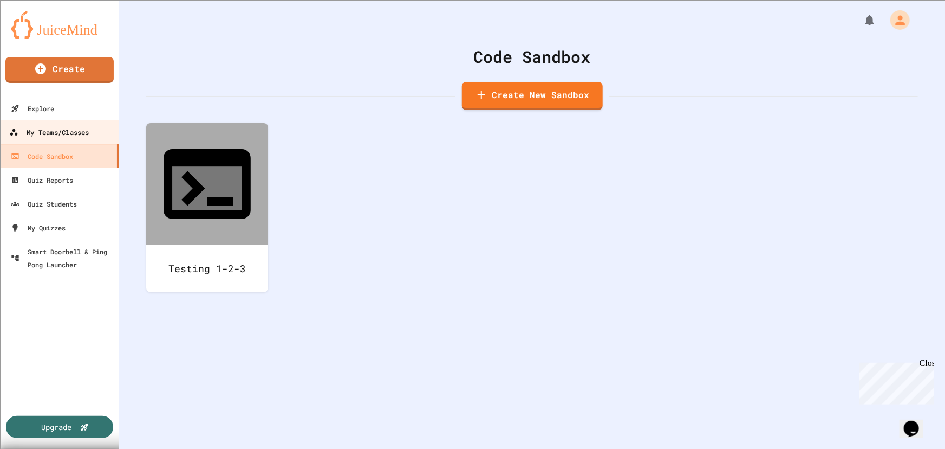
click at [42, 128] on div "My Teams/Classes" at bounding box center [49, 133] width 80 height 14
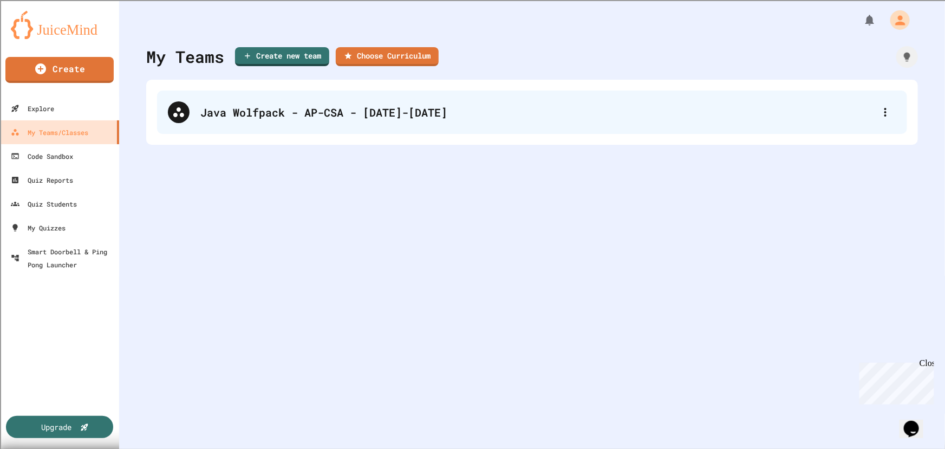
click at [265, 109] on div "Java Wolfpack - AP-CSA - [DATE]-[DATE]" at bounding box center [537, 112] width 675 height 16
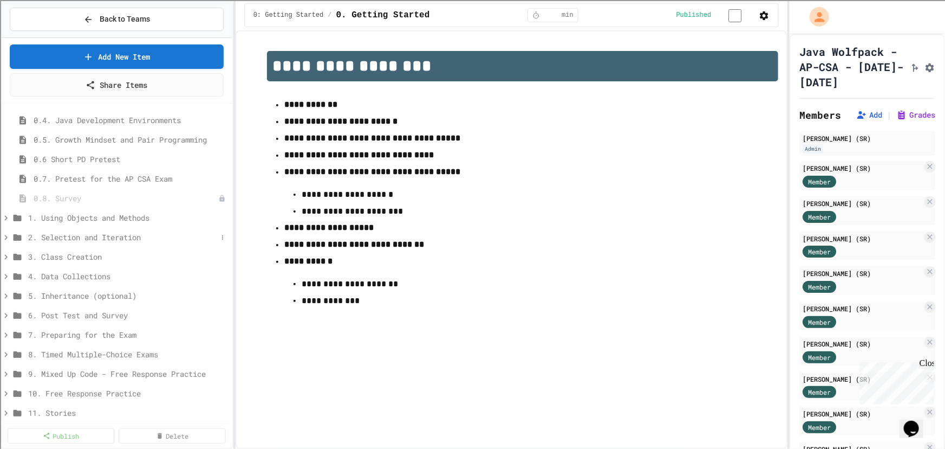
scroll to position [98, 0]
click at [7, 216] on icon at bounding box center [5, 217] width 3 height 5
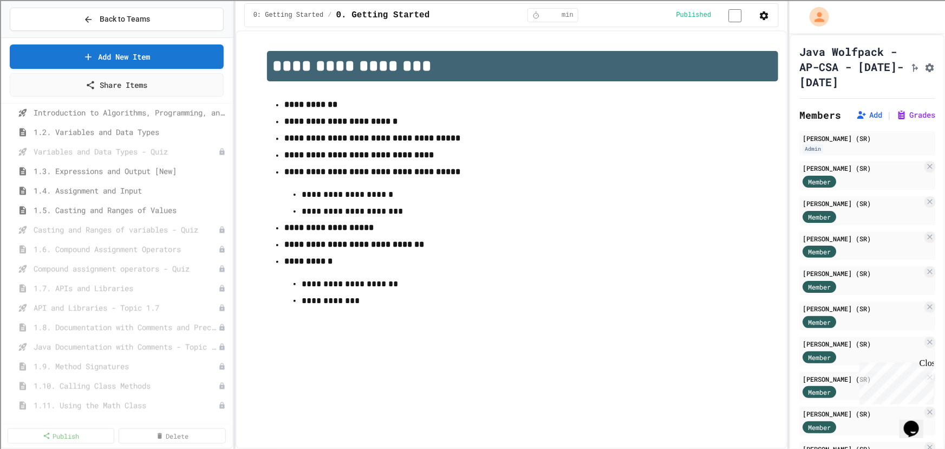
scroll to position [246, 0]
click at [167, 204] on span "1.5. Casting and Ranges of Values" at bounding box center [126, 205] width 184 height 11
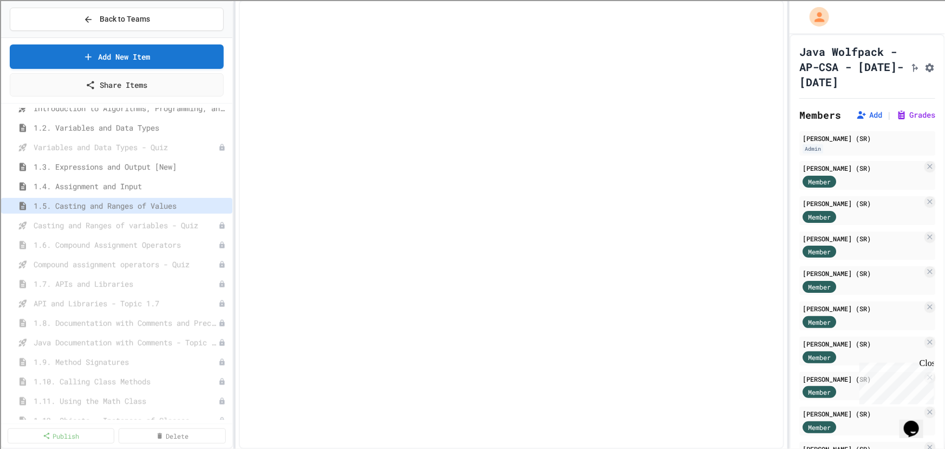
select select "***"
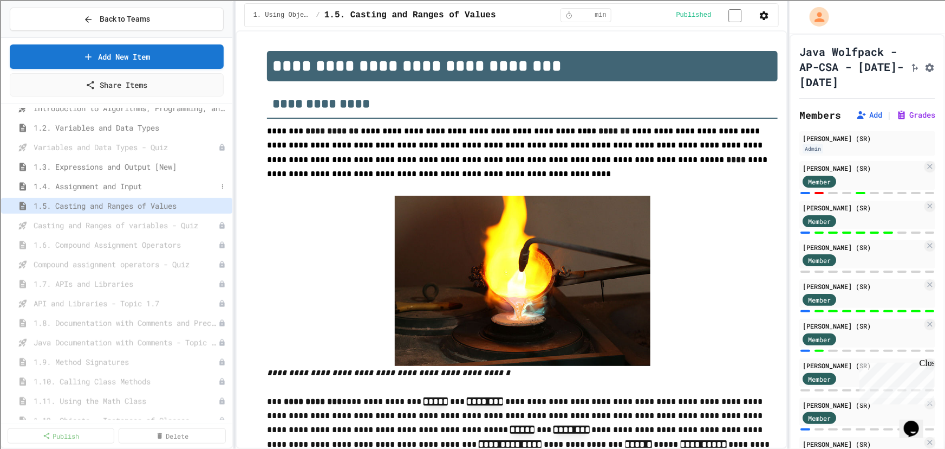
click at [127, 184] on span "1.4. Assignment and Input" at bounding box center [126, 185] width 184 height 11
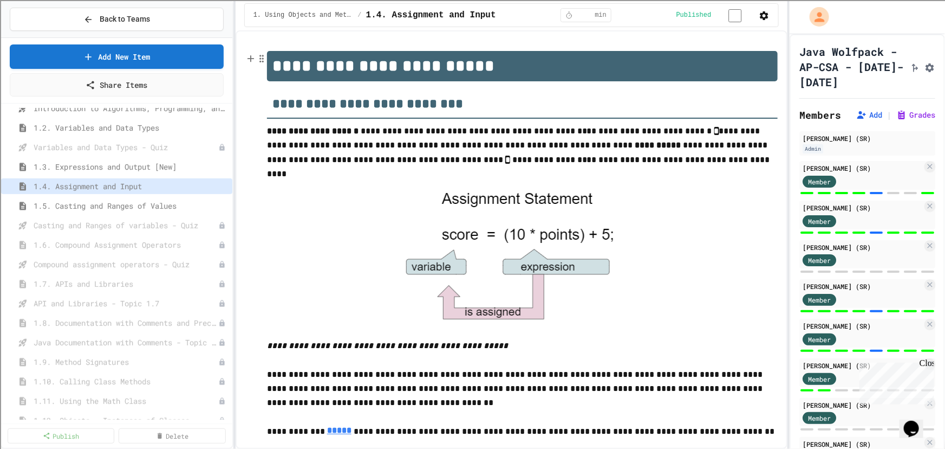
scroll to position [702, 0]
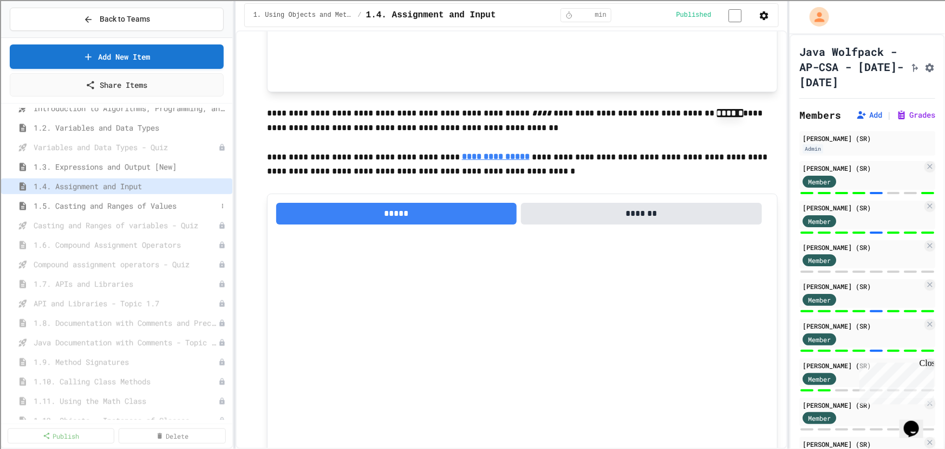
click at [164, 205] on span "1.5. Casting and Ranges of Values" at bounding box center [126, 205] width 184 height 11
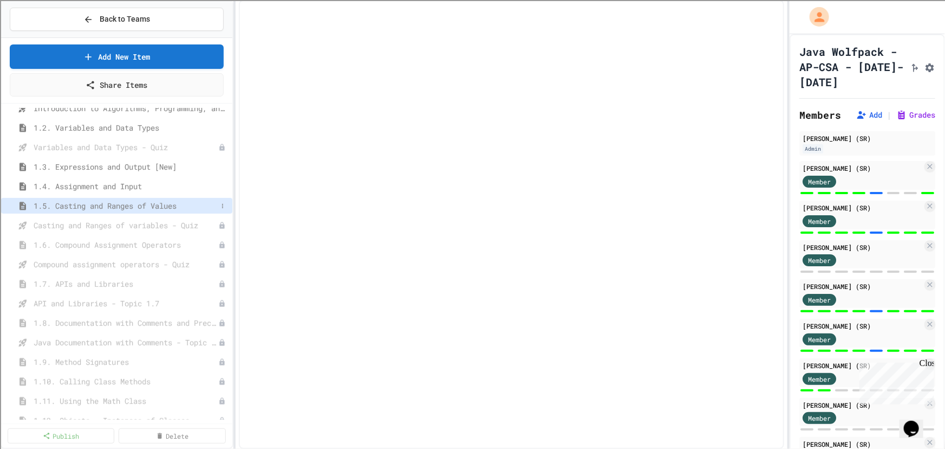
select select "***"
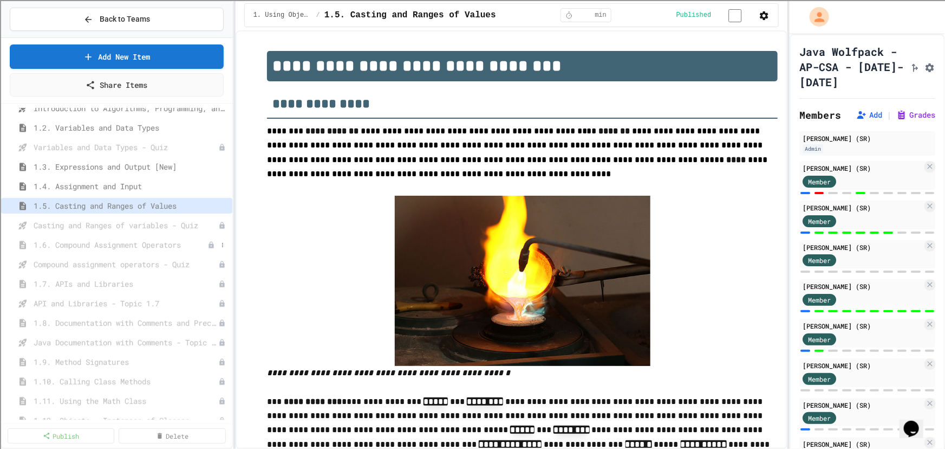
click at [144, 242] on span "1.6. Compound Assignment Operators" at bounding box center [121, 244] width 174 height 11
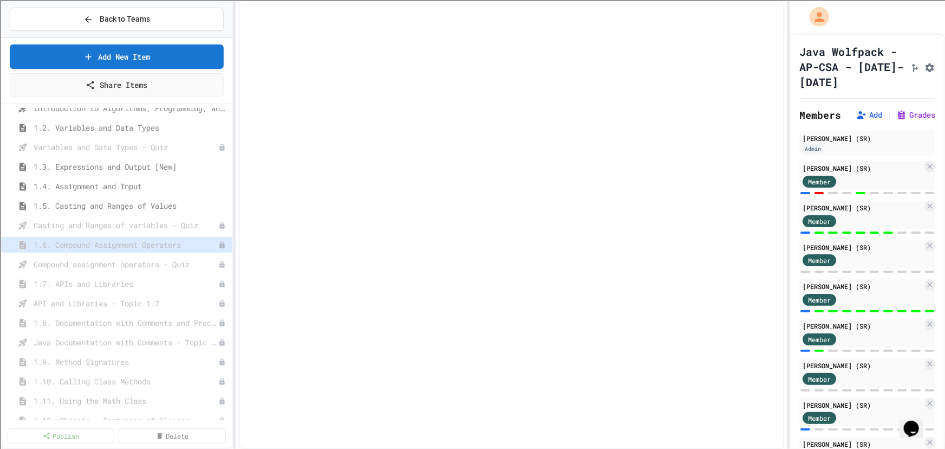
select select "***"
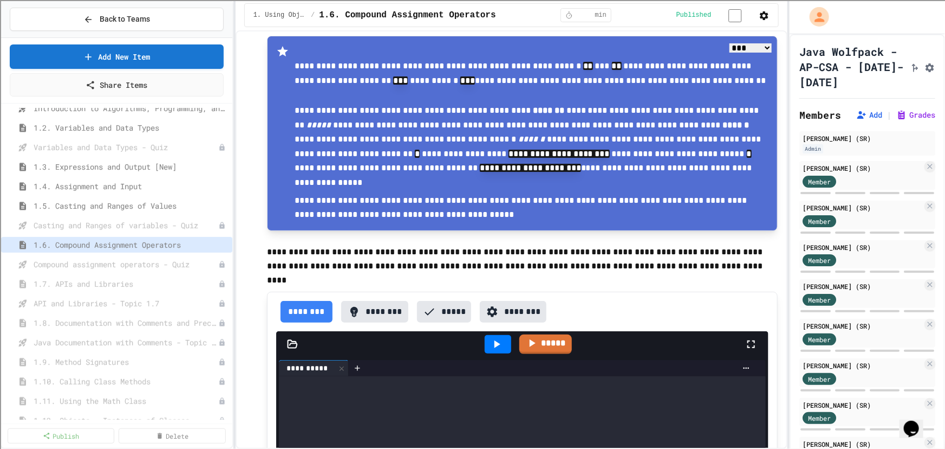
scroll to position [788, 0]
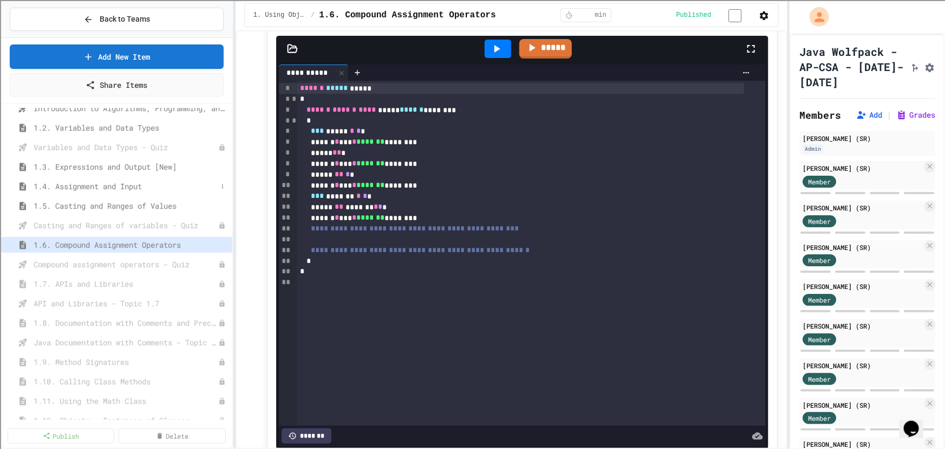
click at [89, 185] on span "1.4. Assignment and Input" at bounding box center [126, 185] width 184 height 11
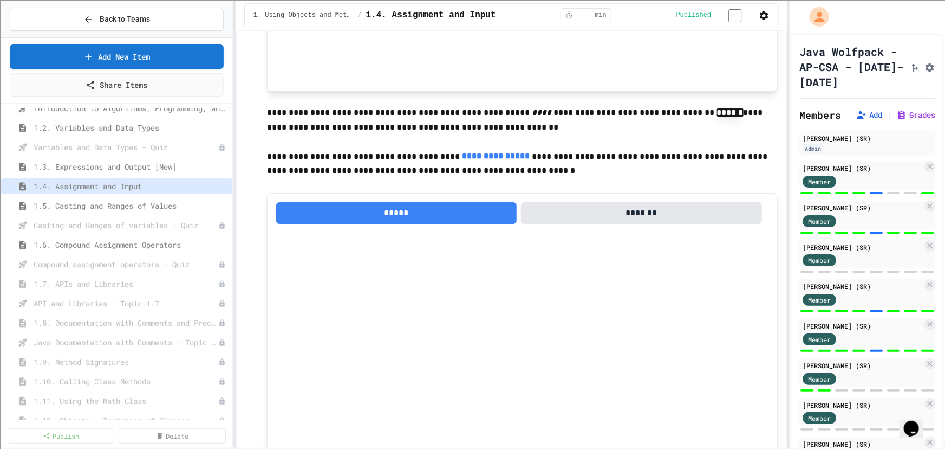
scroll to position [703, 0]
click at [172, 203] on span "1.5. Casting and Ranges of Values" at bounding box center [126, 205] width 184 height 11
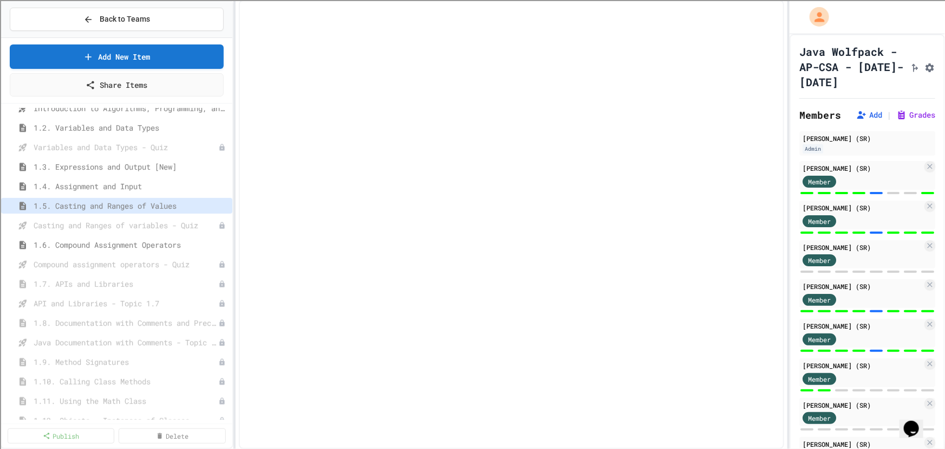
select select "***"
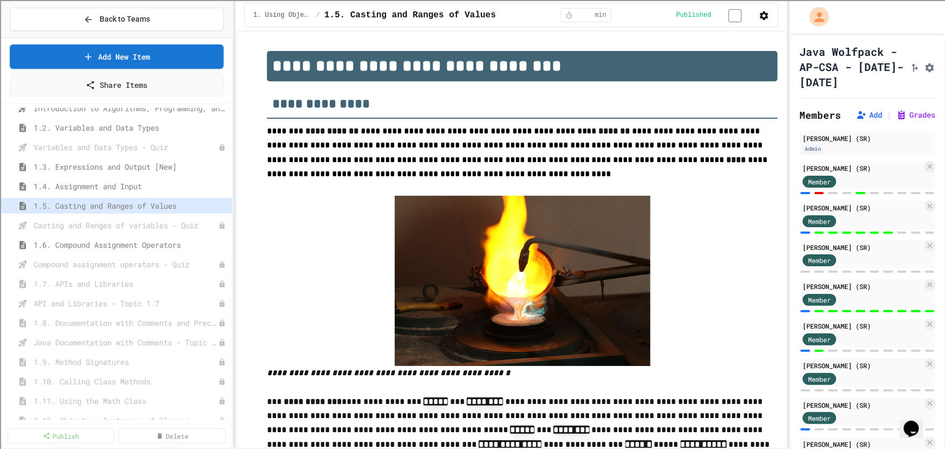
drag, startPoint x: 122, startPoint y: 242, endPoint x: 128, endPoint y: 235, distance: 8.5
click at [123, 242] on span "1.6. Compound Assignment Operators" at bounding box center [131, 244] width 195 height 11
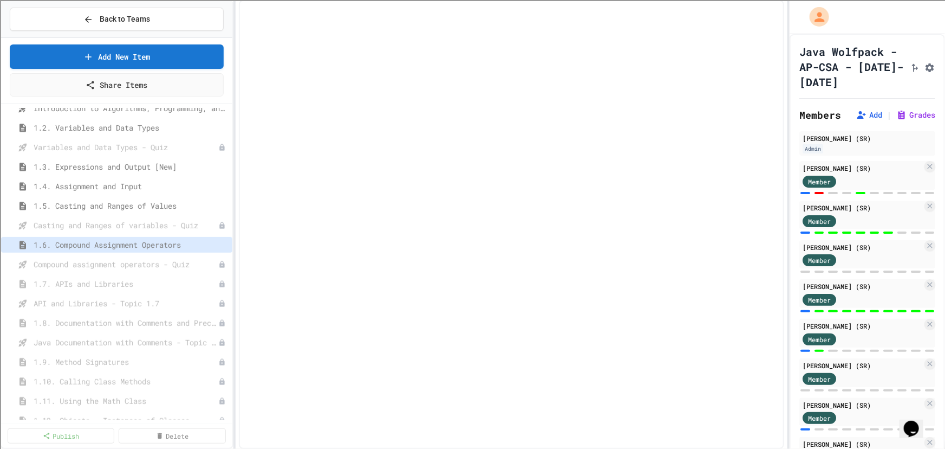
select select "***"
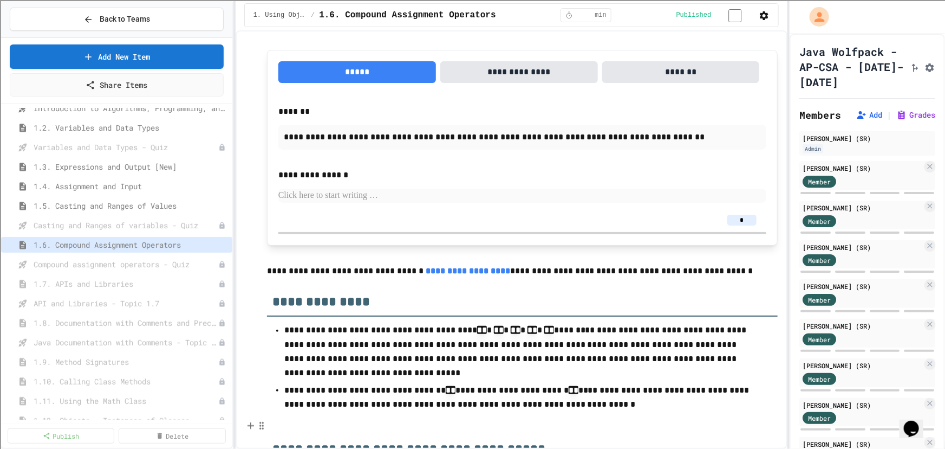
scroll to position [2660, 0]
click at [114, 263] on span "Compound assignment operators - Quiz" at bounding box center [121, 263] width 174 height 11
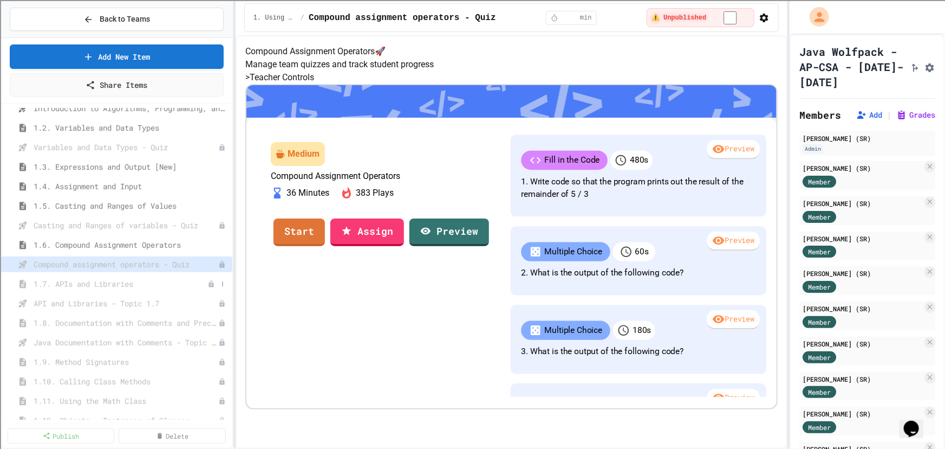
click at [101, 282] on span "1.7. APIs and Libraries" at bounding box center [121, 283] width 174 height 11
